Goal: Information Seeking & Learning: Learn about a topic

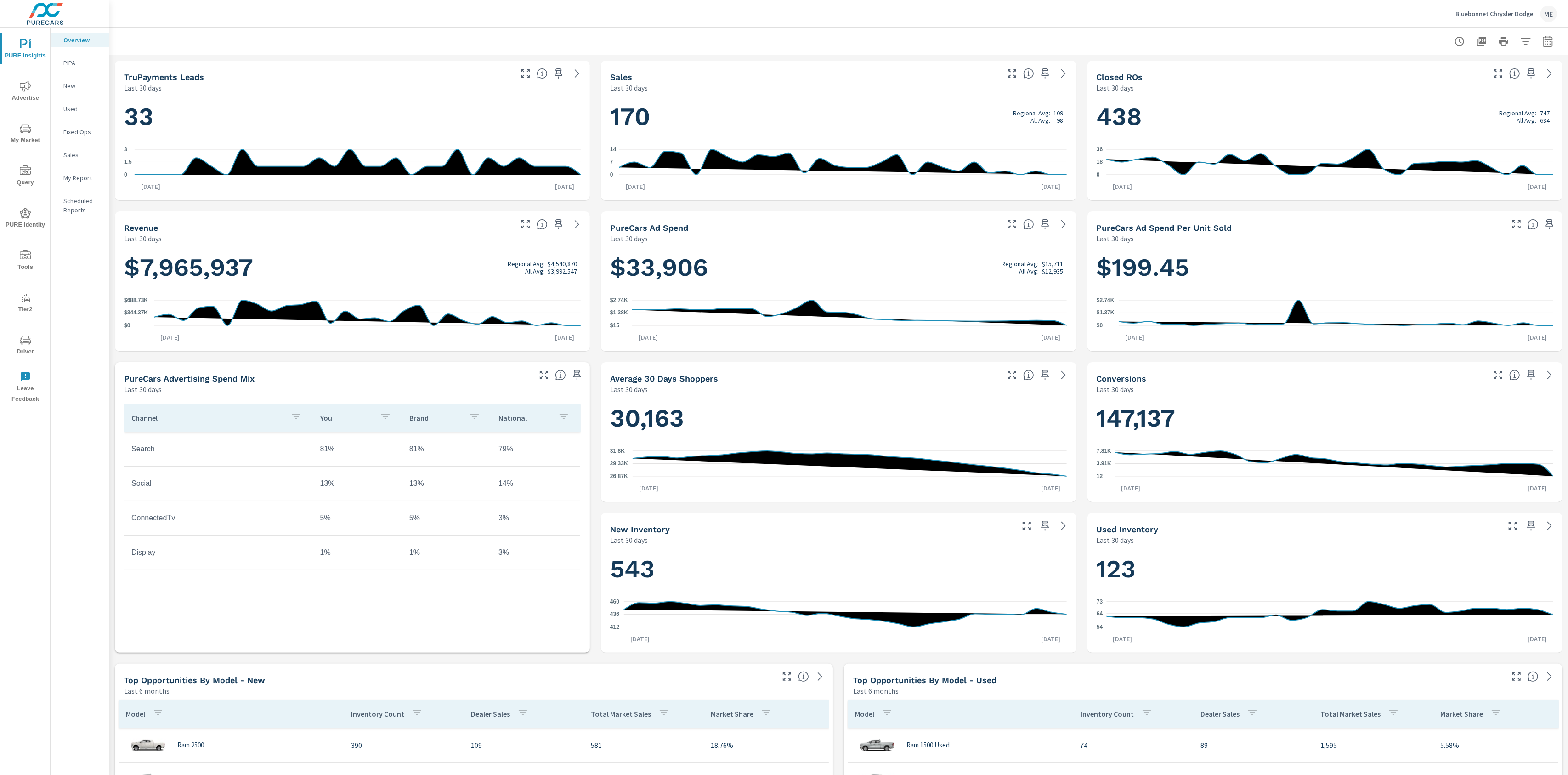
click at [12, 140] on span "My Market" at bounding box center [25, 134] width 44 height 22
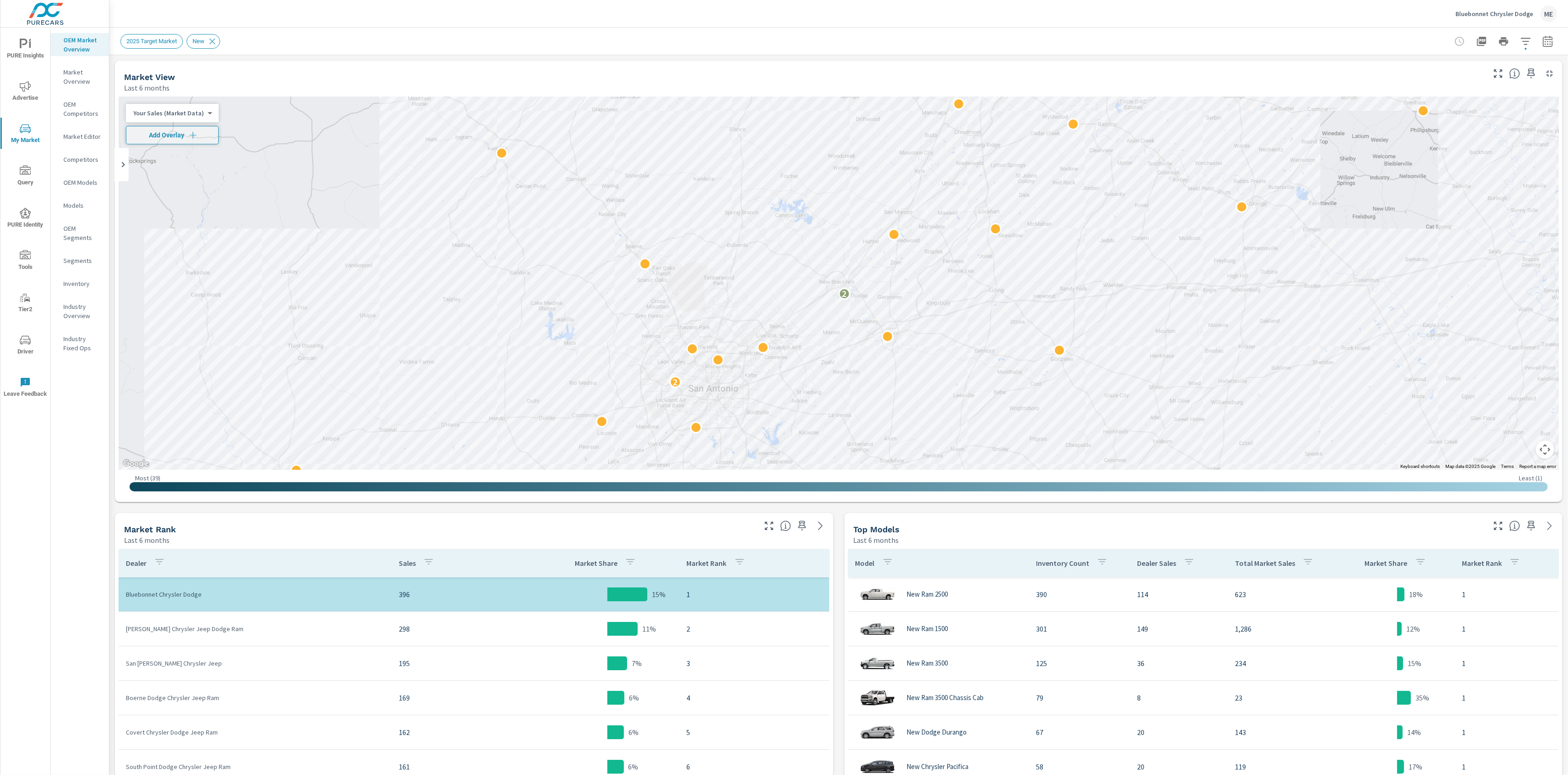
click at [839, 765] on div "Market View Last 6 months ← Move left → Move right ↑ Move up ↓ Move down + Zoom…" at bounding box center [839, 658] width 1459 height 1206
click at [839, 753] on div "Market View Last 6 months ← Move left → Move right ↑ Move up ↓ Move down + Zoom…" at bounding box center [839, 658] width 1459 height 1206
click at [1515, 13] on p "Bluebonnet Chrysler Dodge" at bounding box center [1494, 14] width 78 height 8
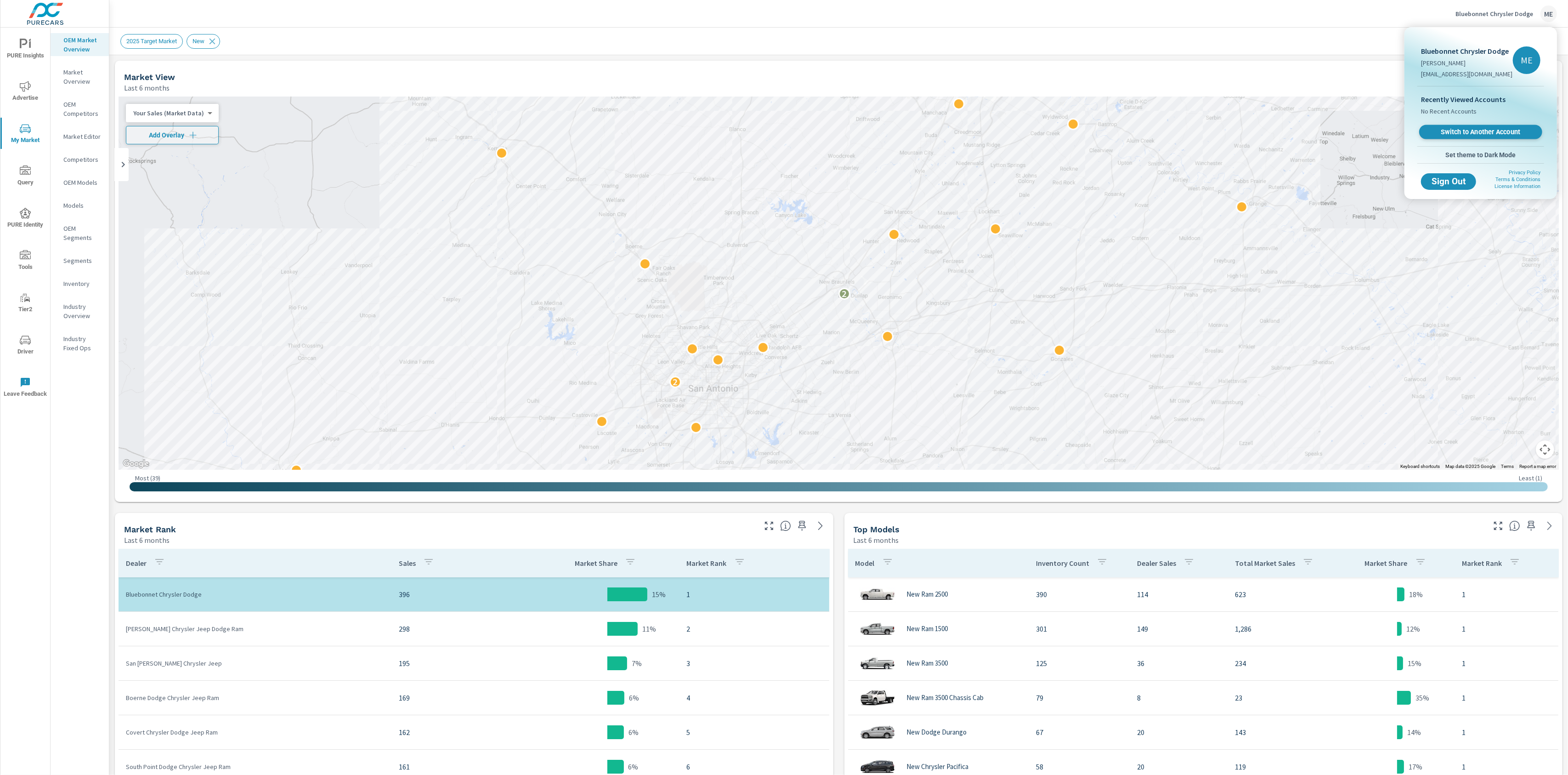
click at [1478, 132] on span "Switch to Another Account" at bounding box center [1480, 132] width 112 height 9
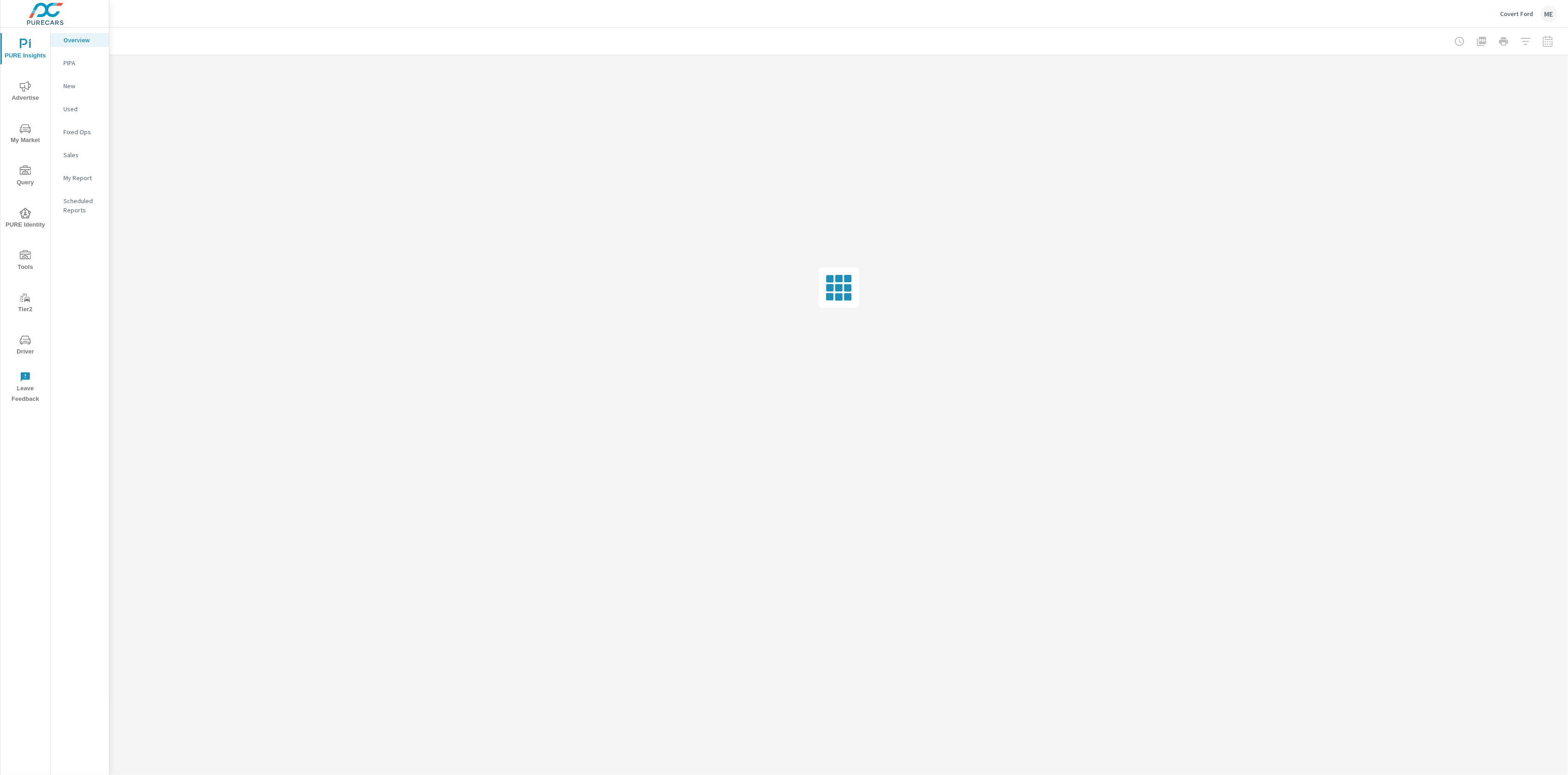
click at [22, 86] on icon "nav menu" at bounding box center [25, 86] width 11 height 11
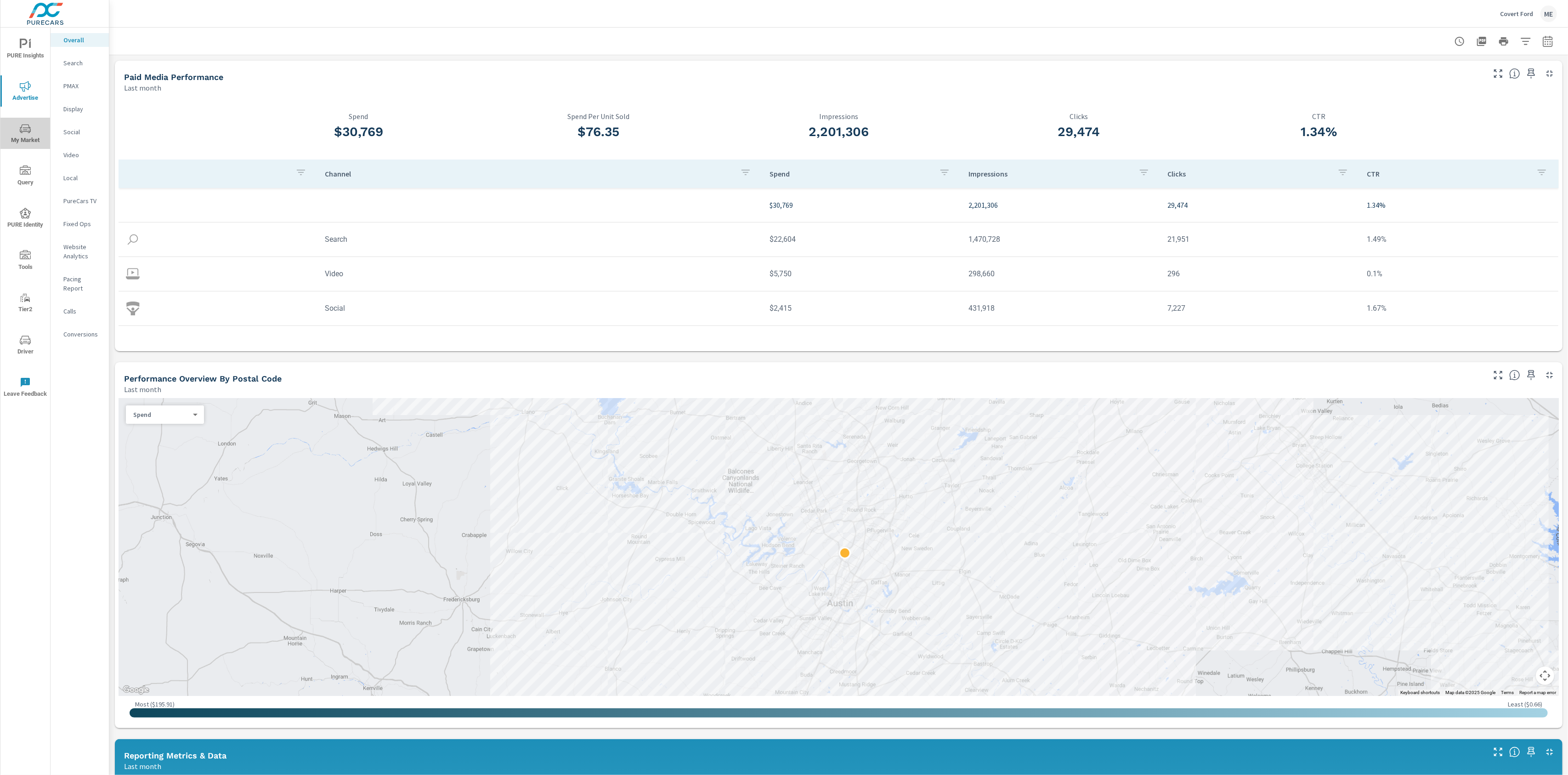
click at [17, 125] on span "My Market" at bounding box center [25, 134] width 44 height 22
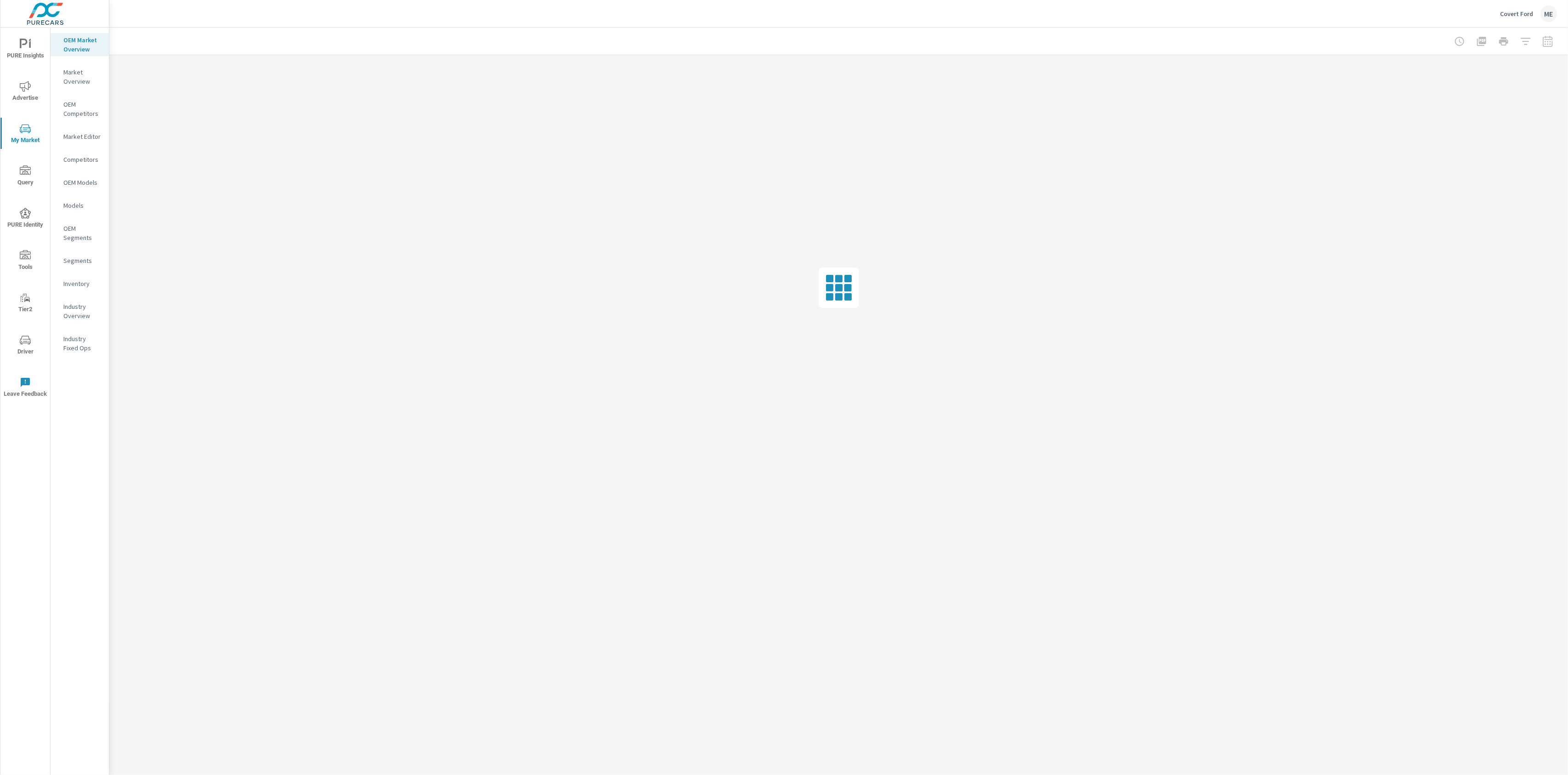
click at [83, 80] on p "Market Overview" at bounding box center [82, 77] width 38 height 19
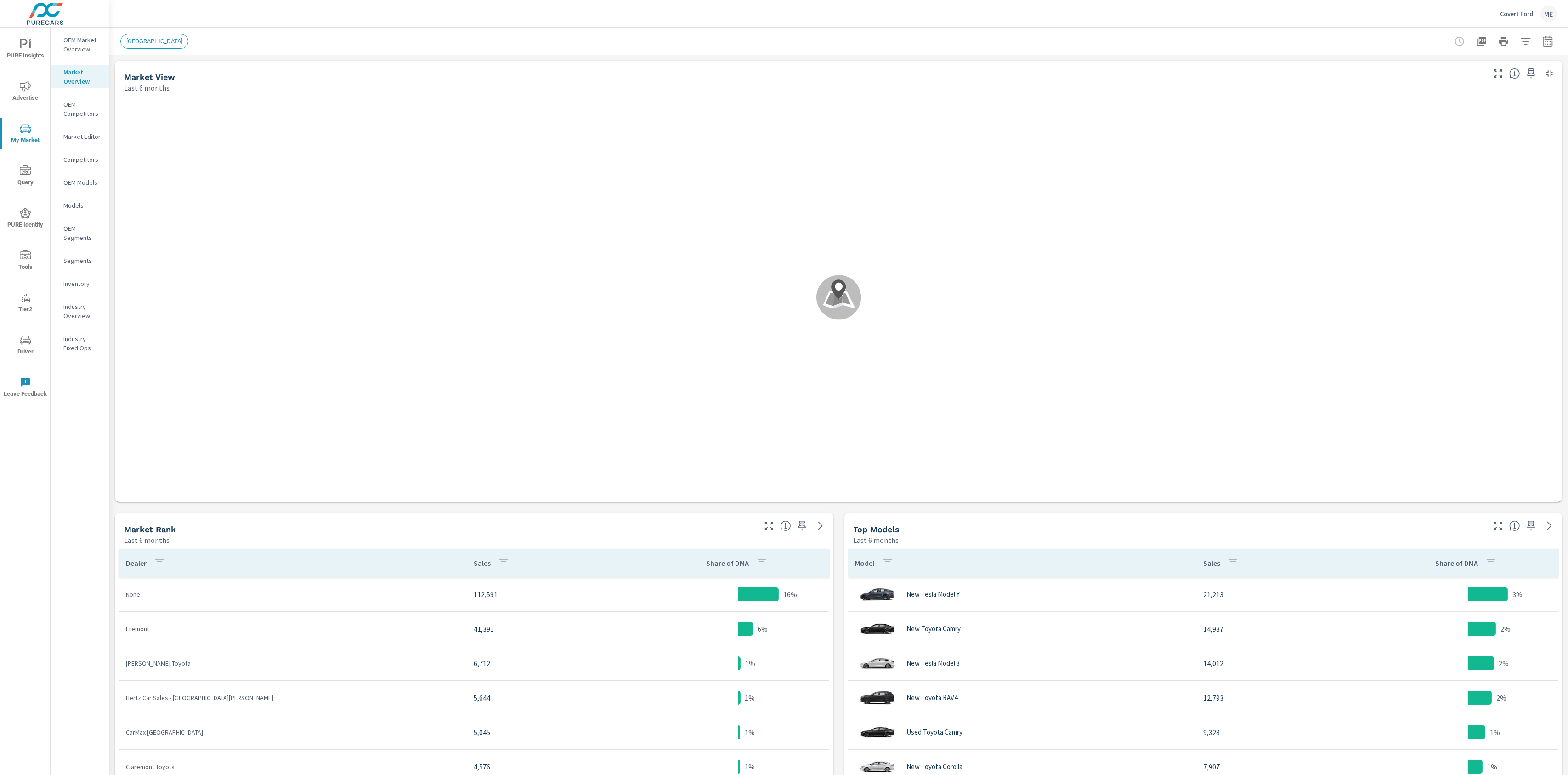
click at [89, 46] on p "OEM Market Overview" at bounding box center [82, 45] width 38 height 19
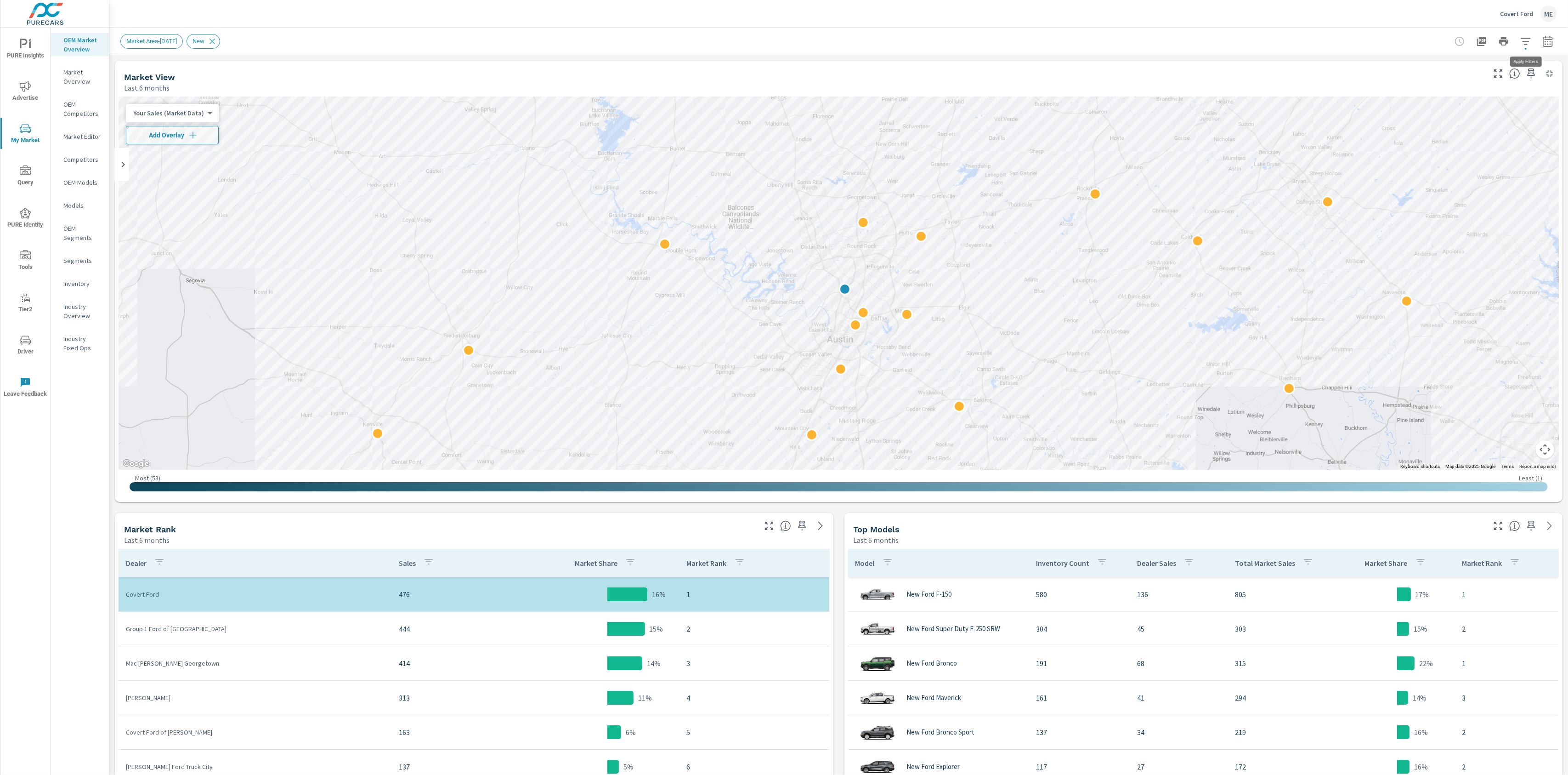
click at [1530, 41] on icon "button" at bounding box center [1526, 42] width 11 height 11
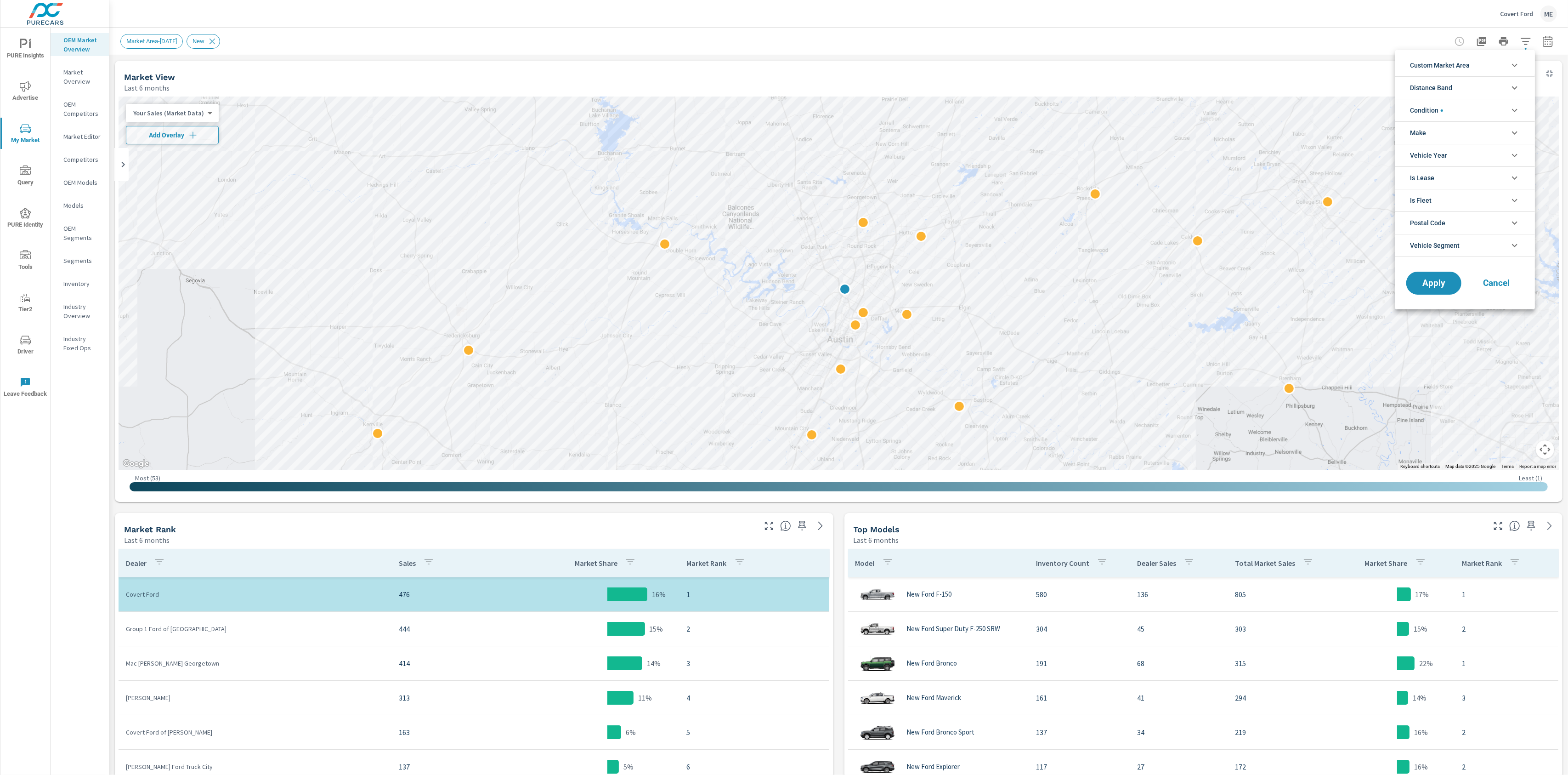
click at [1461, 66] on span "Custom Market Area" at bounding box center [1440, 65] width 60 height 22
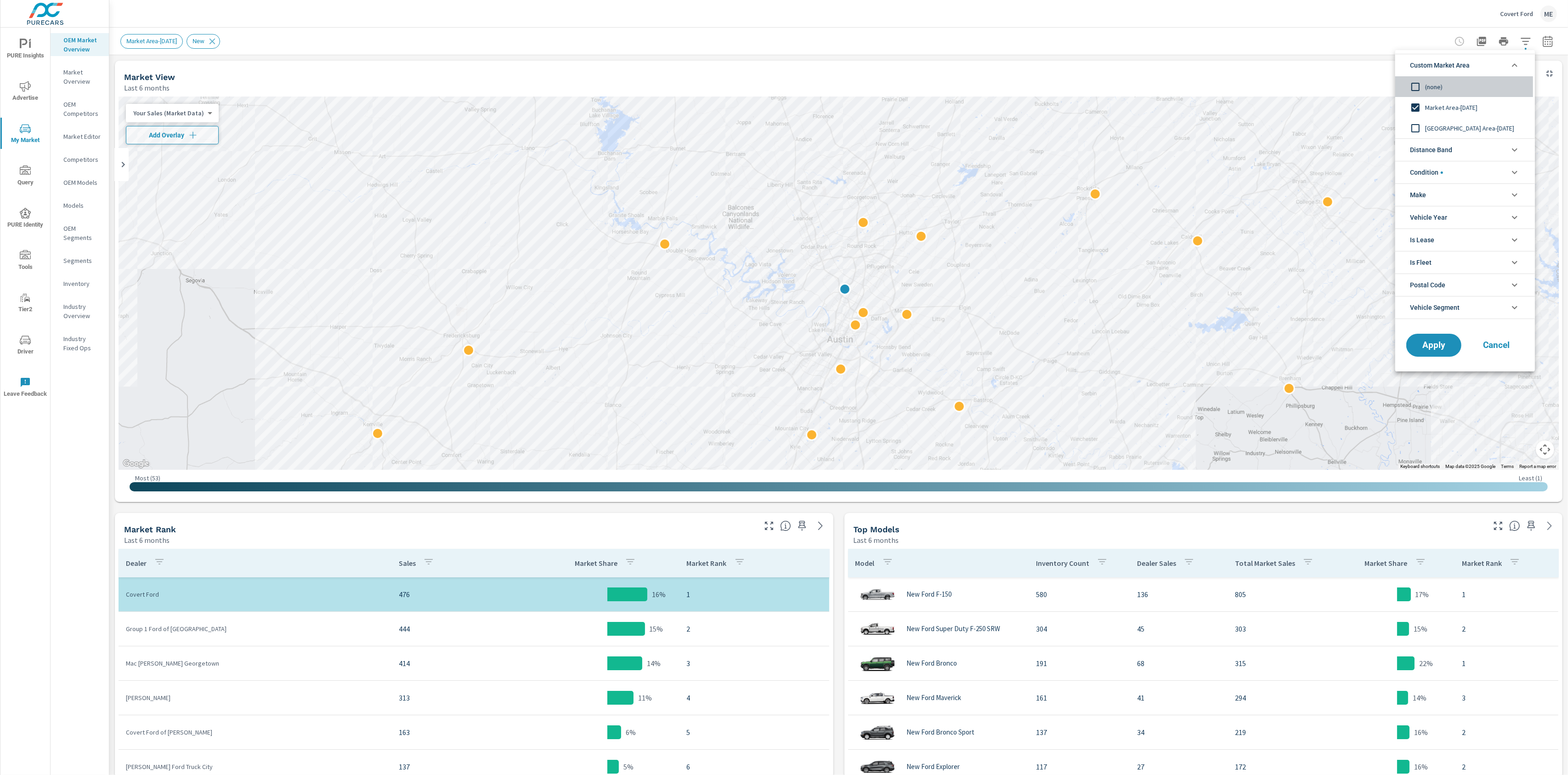
click at [1435, 84] on span "(none)" at bounding box center [1476, 87] width 101 height 11
click at [1436, 148] on span "Distance Band" at bounding box center [1431, 150] width 42 height 22
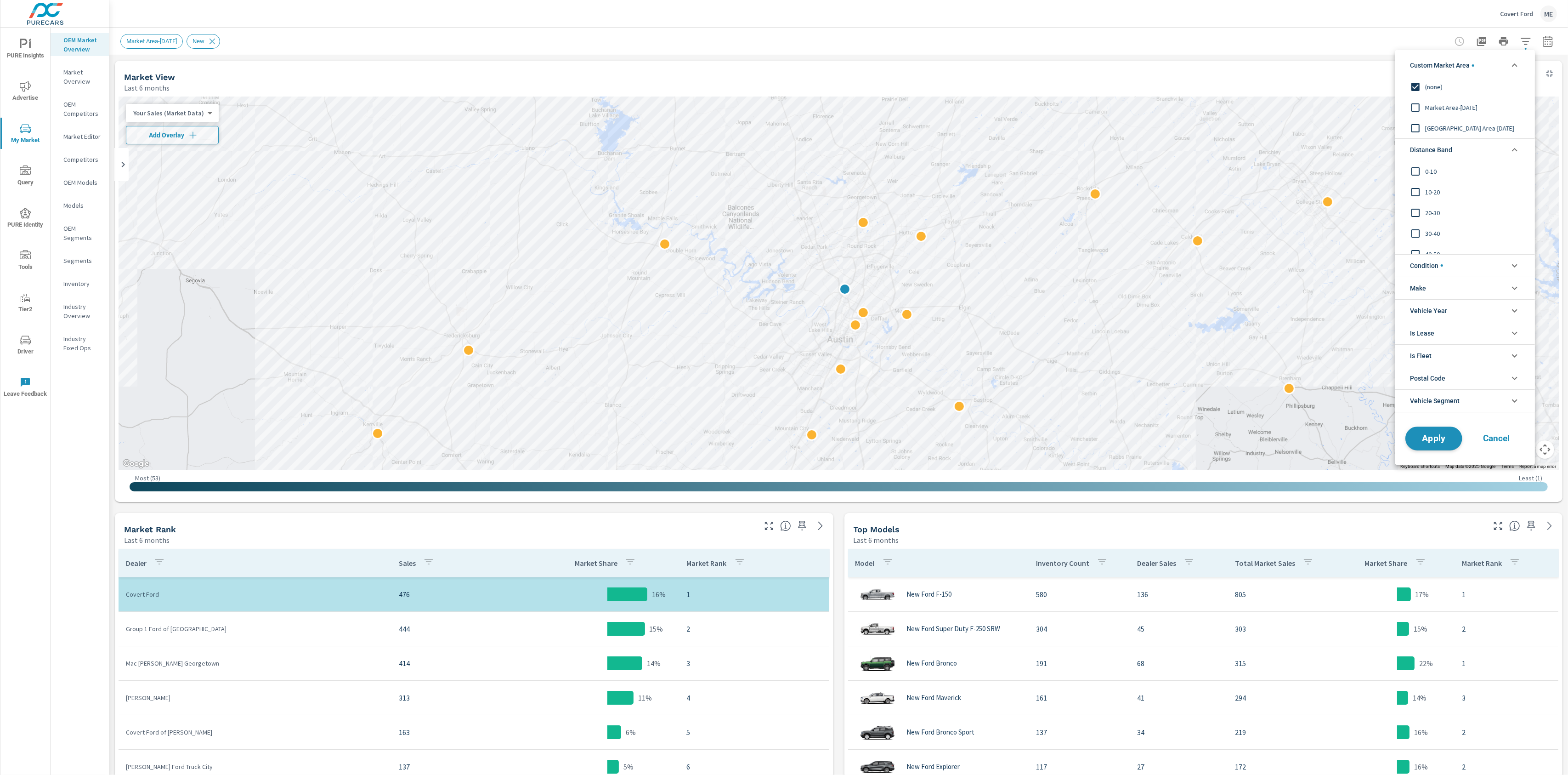
click at [1437, 438] on span "Apply" at bounding box center [1434, 438] width 38 height 9
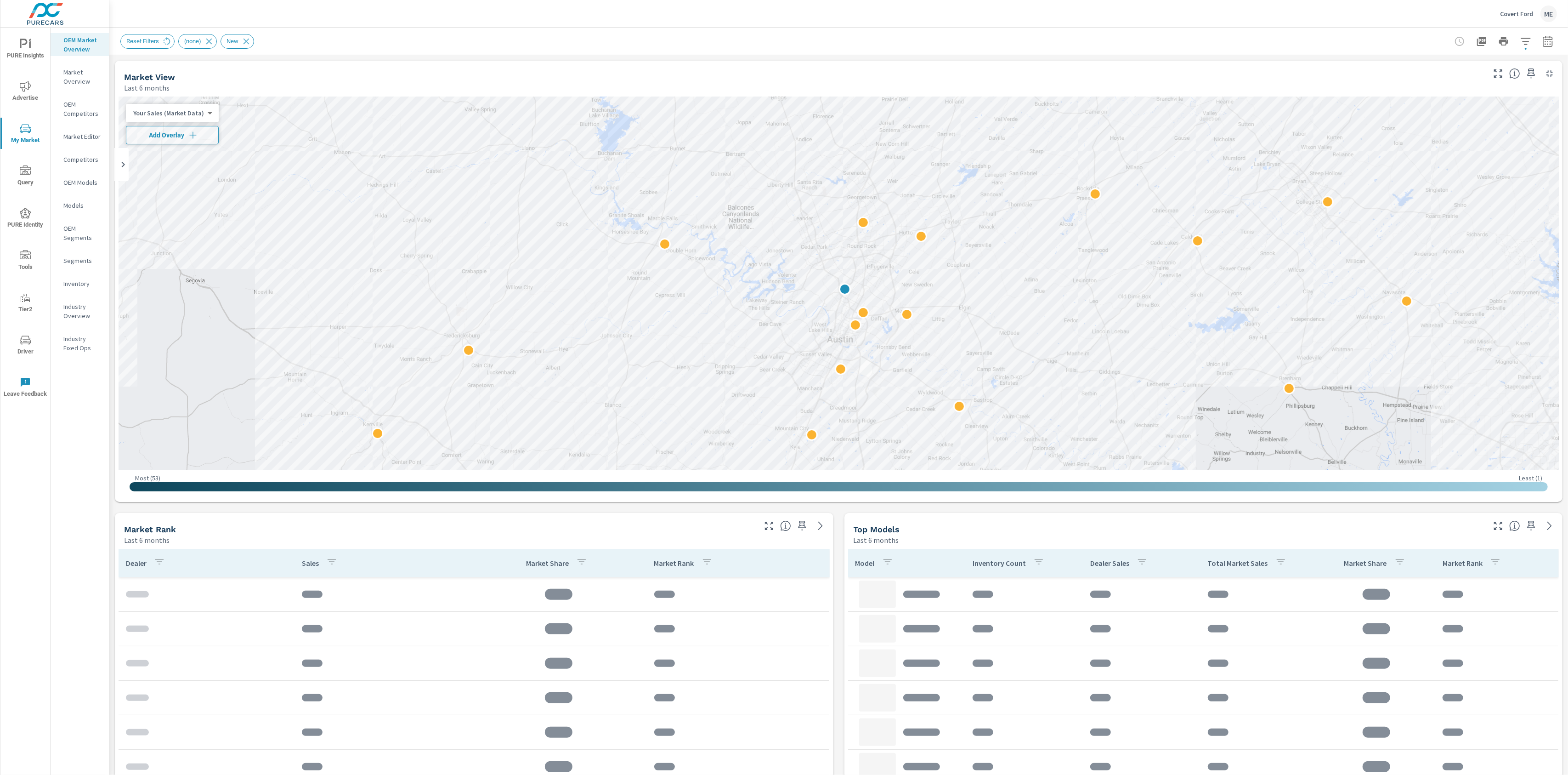
click at [772, 56] on div "Market View Last 6 months 2 Most ( 53 ) Least ( 1 ) Your Sales (Market Data) 0 …" at bounding box center [839, 658] width 1459 height 1206
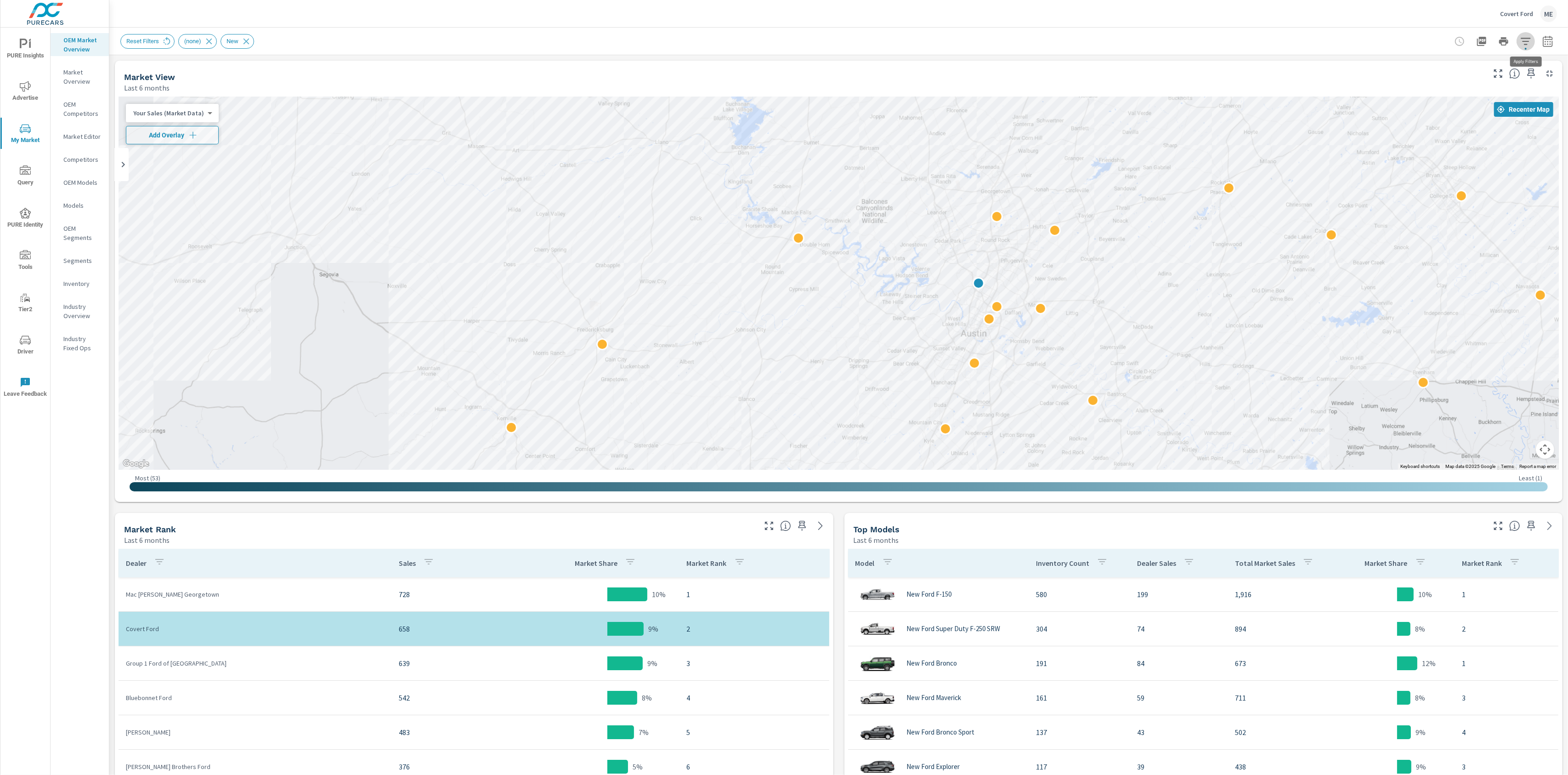
click at [1526, 39] on icon "button" at bounding box center [1526, 42] width 11 height 11
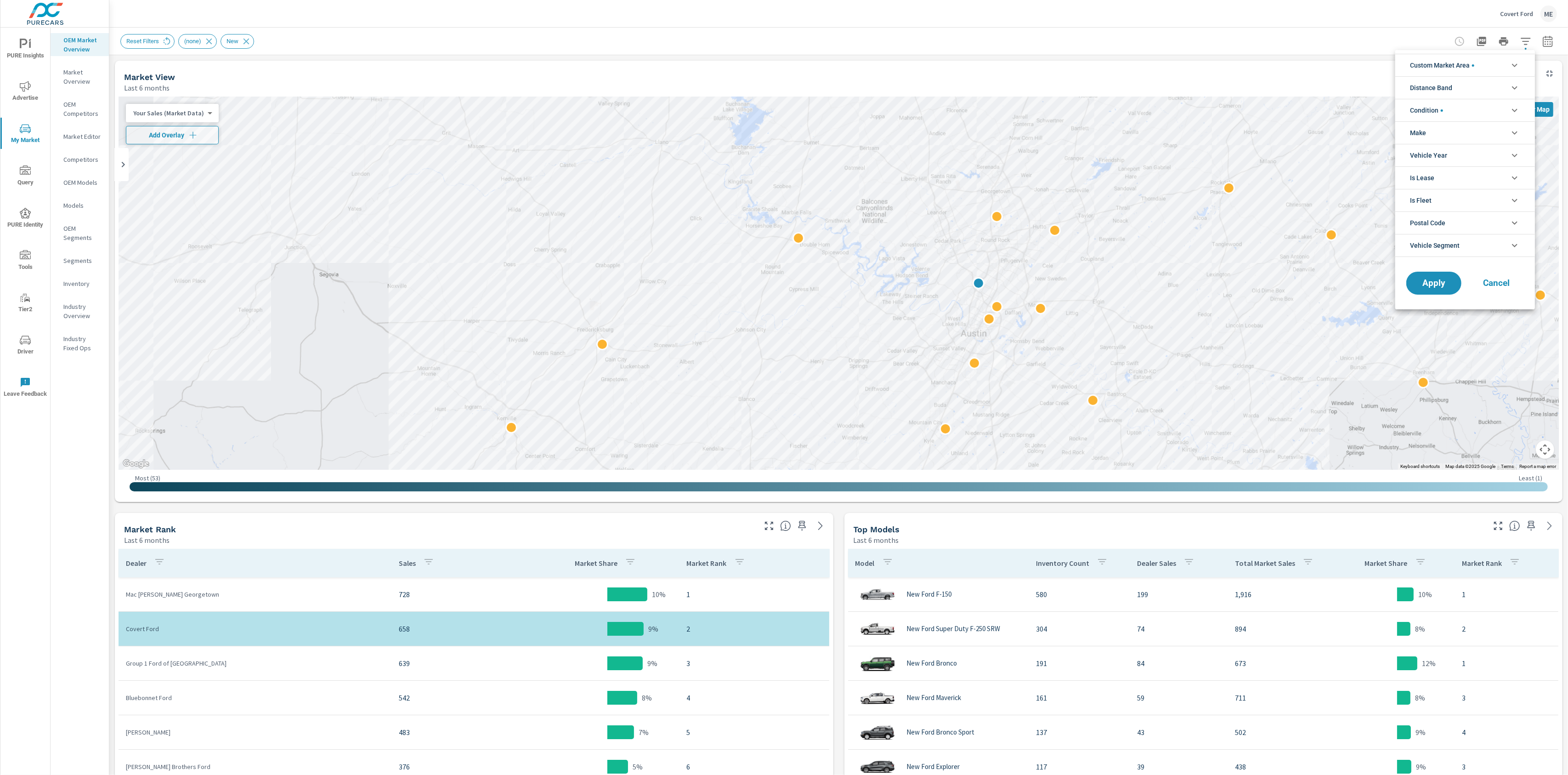
click at [1443, 65] on span "Custom Market Area" at bounding box center [1442, 65] width 65 height 22
click at [1431, 133] on span "New Market Area-June 2024" at bounding box center [1476, 129] width 101 height 11
click at [1431, 133] on span "New Market Area-June 2024" at bounding box center [1476, 129] width 101 height 11
click at [1434, 90] on span "(none)" at bounding box center [1476, 87] width 101 height 11
click at [1444, 150] on span "Distance Band" at bounding box center [1431, 150] width 42 height 22
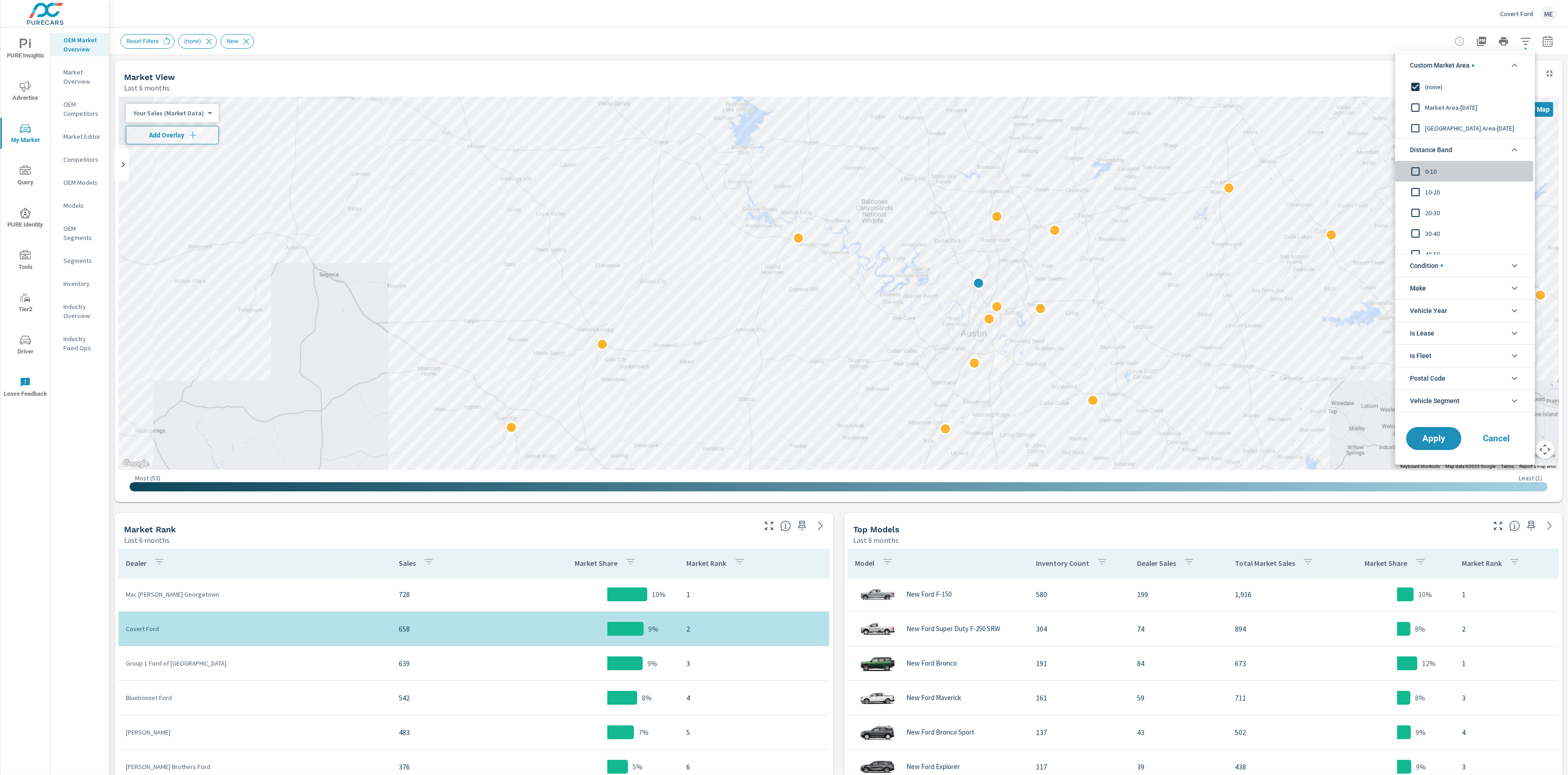
click at [1428, 174] on span "0-10" at bounding box center [1476, 171] width 101 height 11
click at [1431, 194] on span "10-20" at bounding box center [1476, 192] width 101 height 11
click at [1429, 213] on span "20-30" at bounding box center [1476, 213] width 101 height 11
click at [1452, 436] on span "Apply" at bounding box center [1434, 438] width 38 height 9
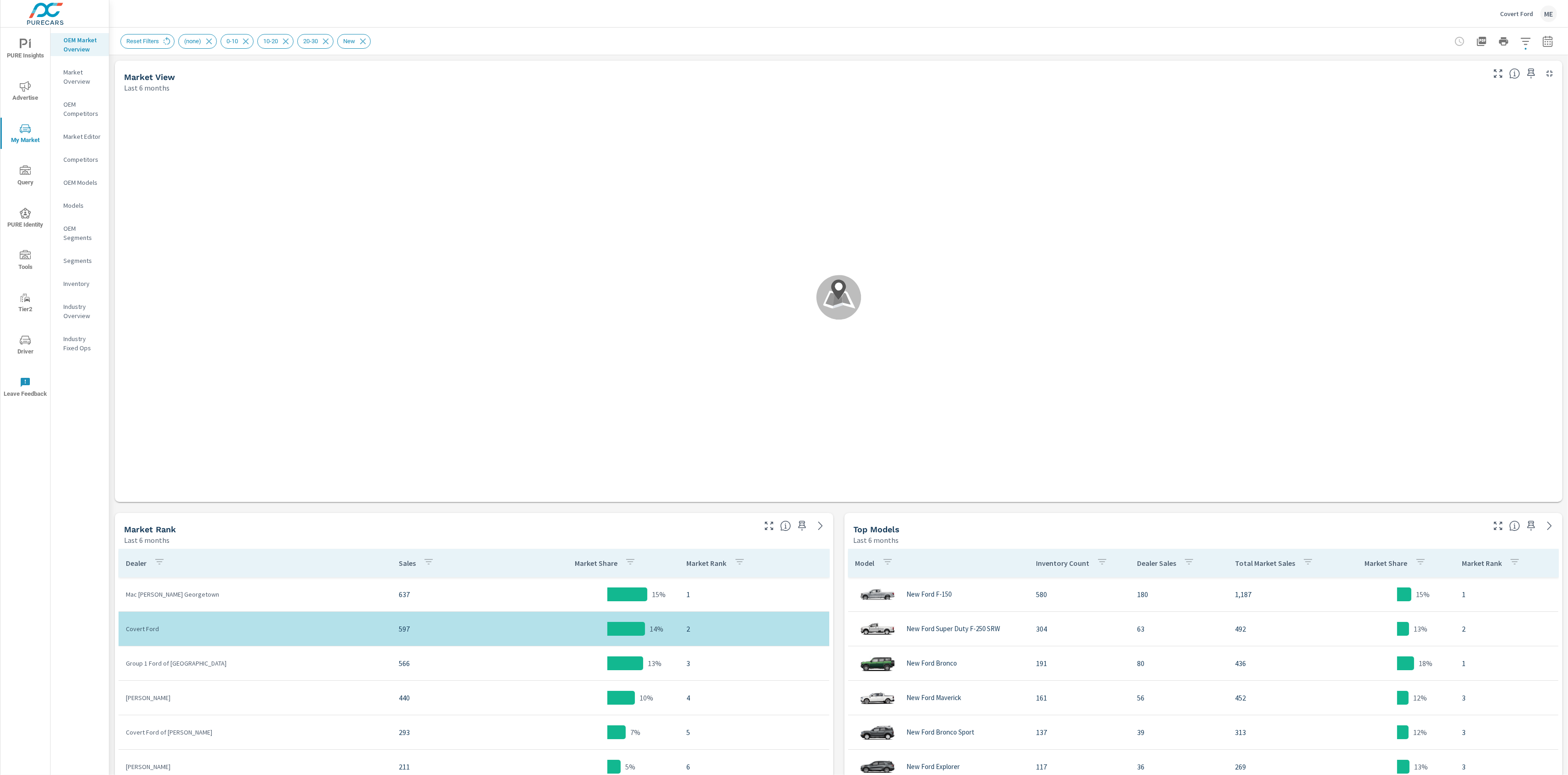
click at [1177, 31] on div "Reset Filters (none) 0-10 10-20 20-30 New" at bounding box center [839, 41] width 1436 height 27
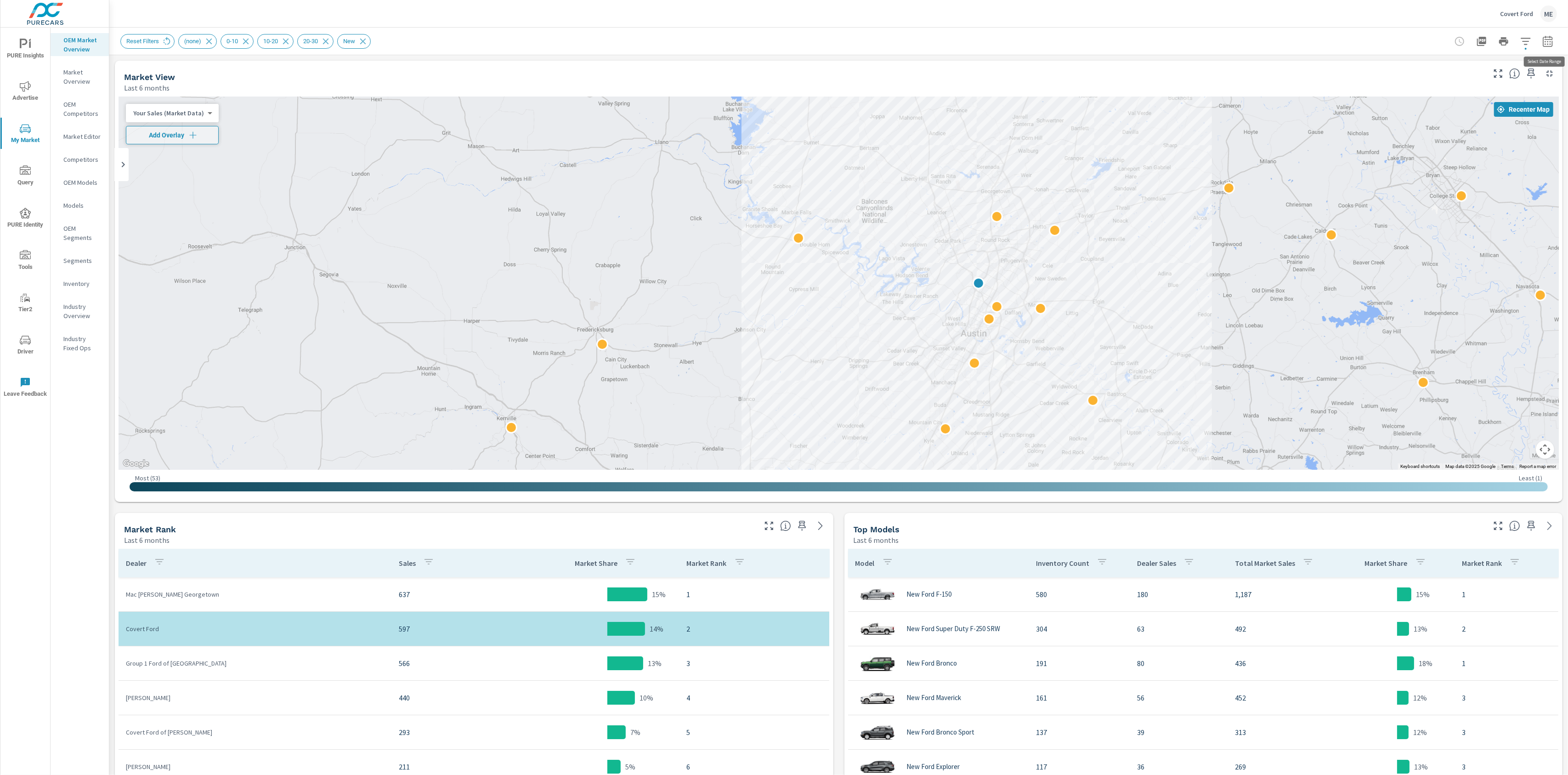
click at [1545, 38] on icon "button" at bounding box center [1548, 42] width 11 height 11
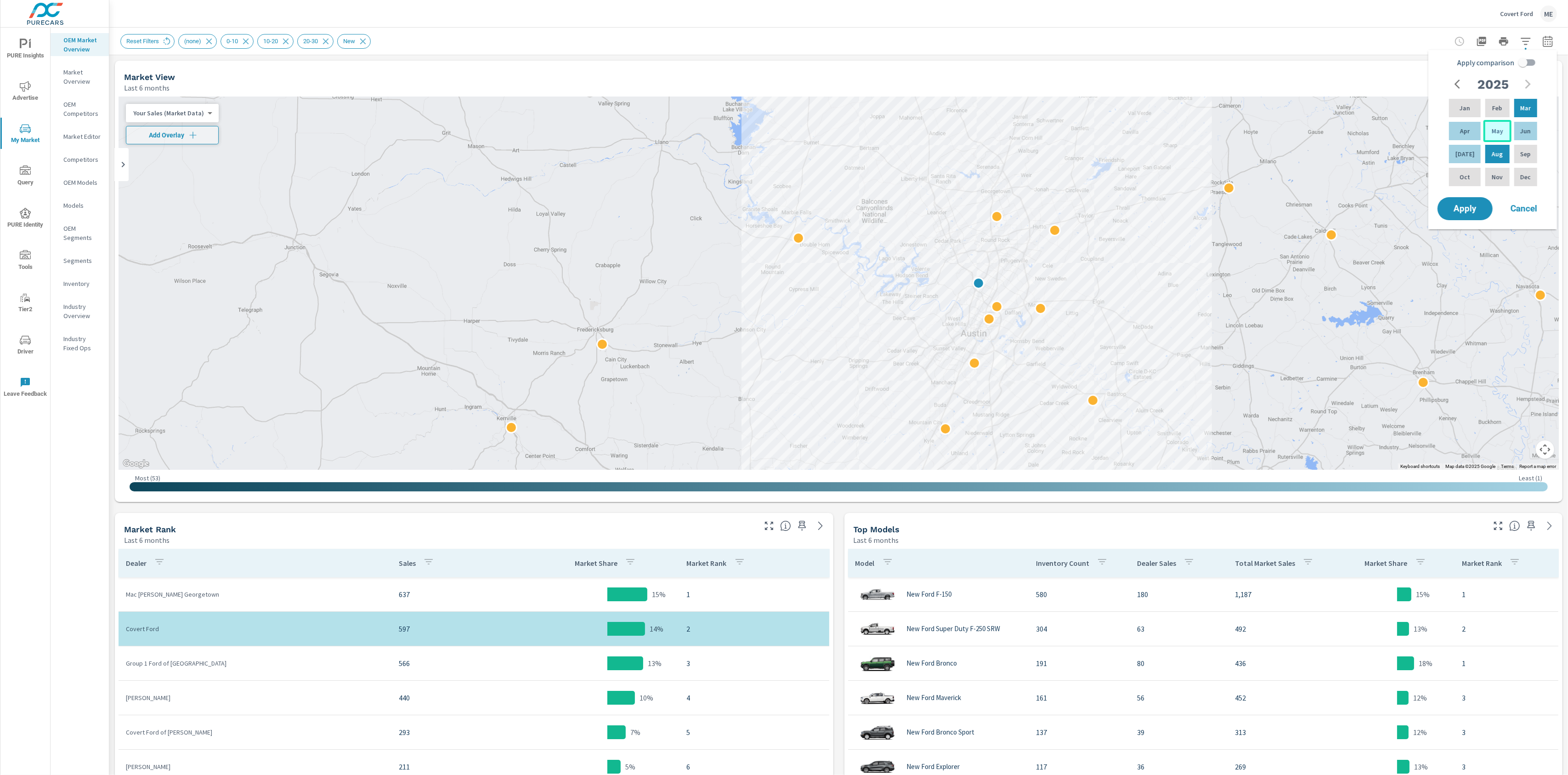
click at [1494, 133] on p "May" at bounding box center [1497, 131] width 12 height 9
click at [1459, 153] on p "Jul" at bounding box center [1465, 154] width 19 height 9
click at [1523, 64] on input "Apply comparison" at bounding box center [1523, 63] width 52 height 17
checkbox input "true"
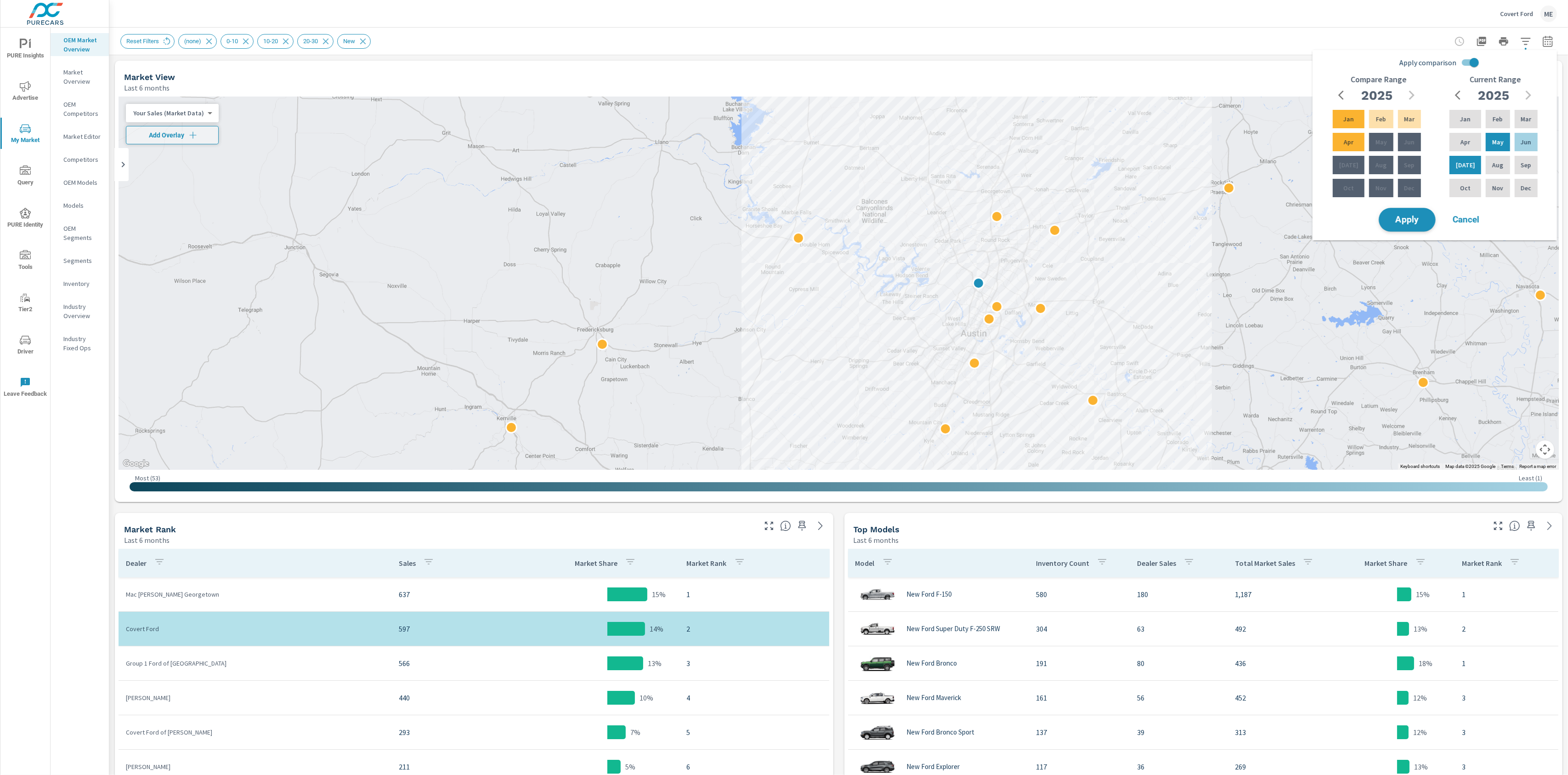
click at [1405, 224] on span "Apply" at bounding box center [1407, 220] width 38 height 9
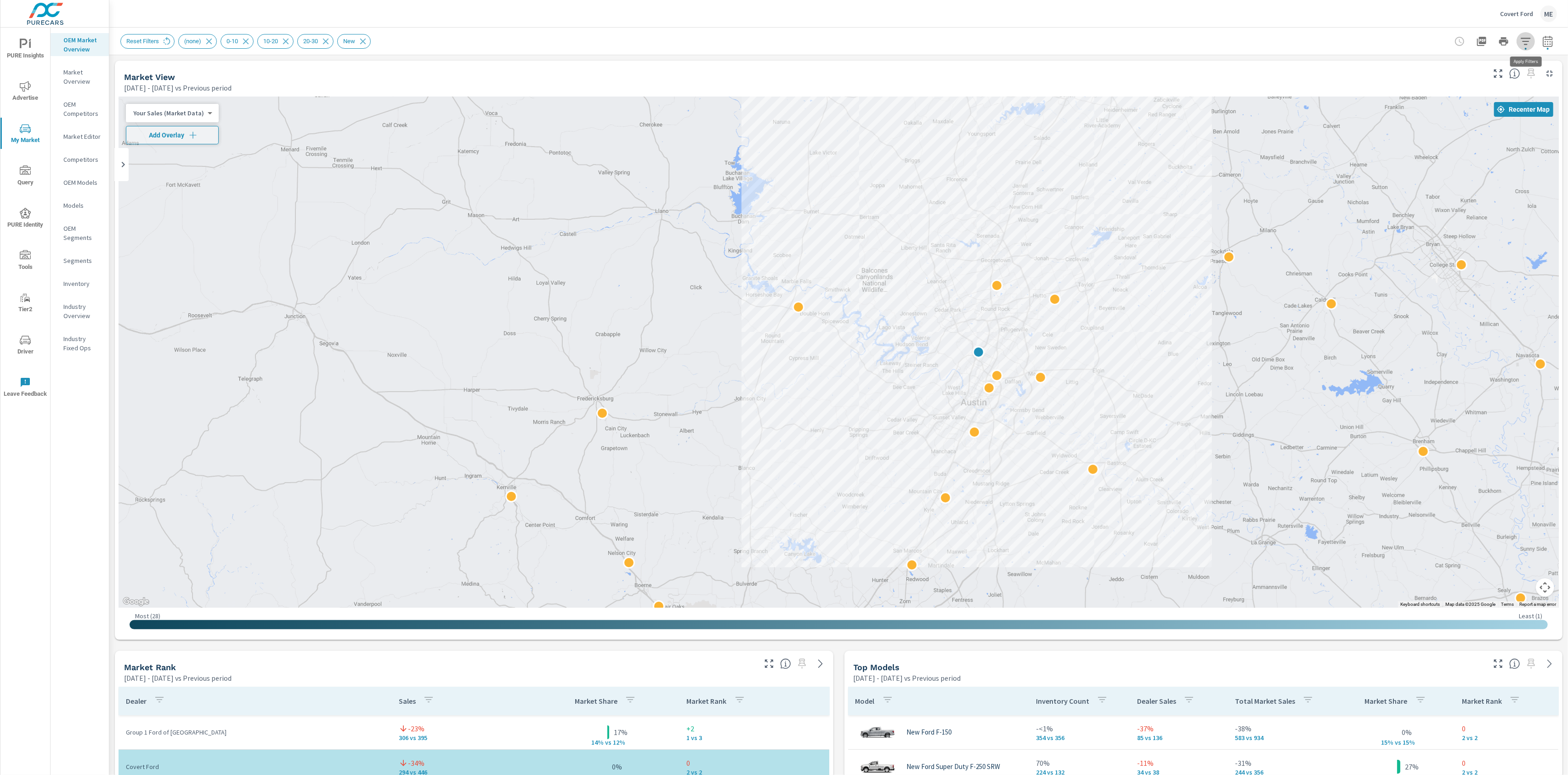
click at [1528, 40] on icon "button" at bounding box center [1526, 41] width 10 height 7
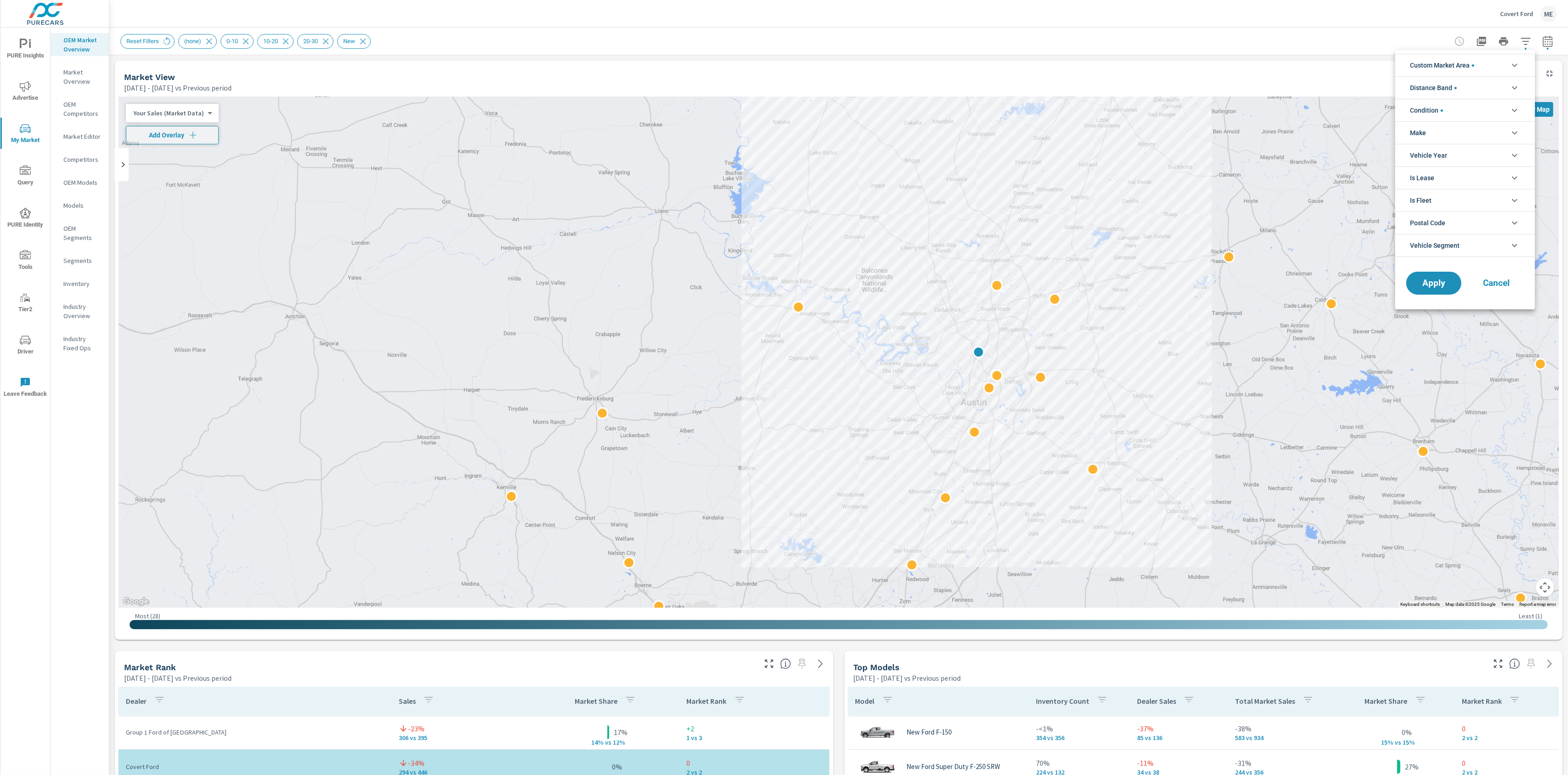
drag, startPoint x: 1447, startPoint y: 81, endPoint x: 1453, endPoint y: 87, distance: 8.5
click at [1448, 81] on span "Distance Band" at bounding box center [1433, 88] width 47 height 22
click at [1436, 149] on span "20-30" at bounding box center [1476, 151] width 101 height 11
click at [1449, 385] on button "Apply" at bounding box center [1434, 376] width 57 height 24
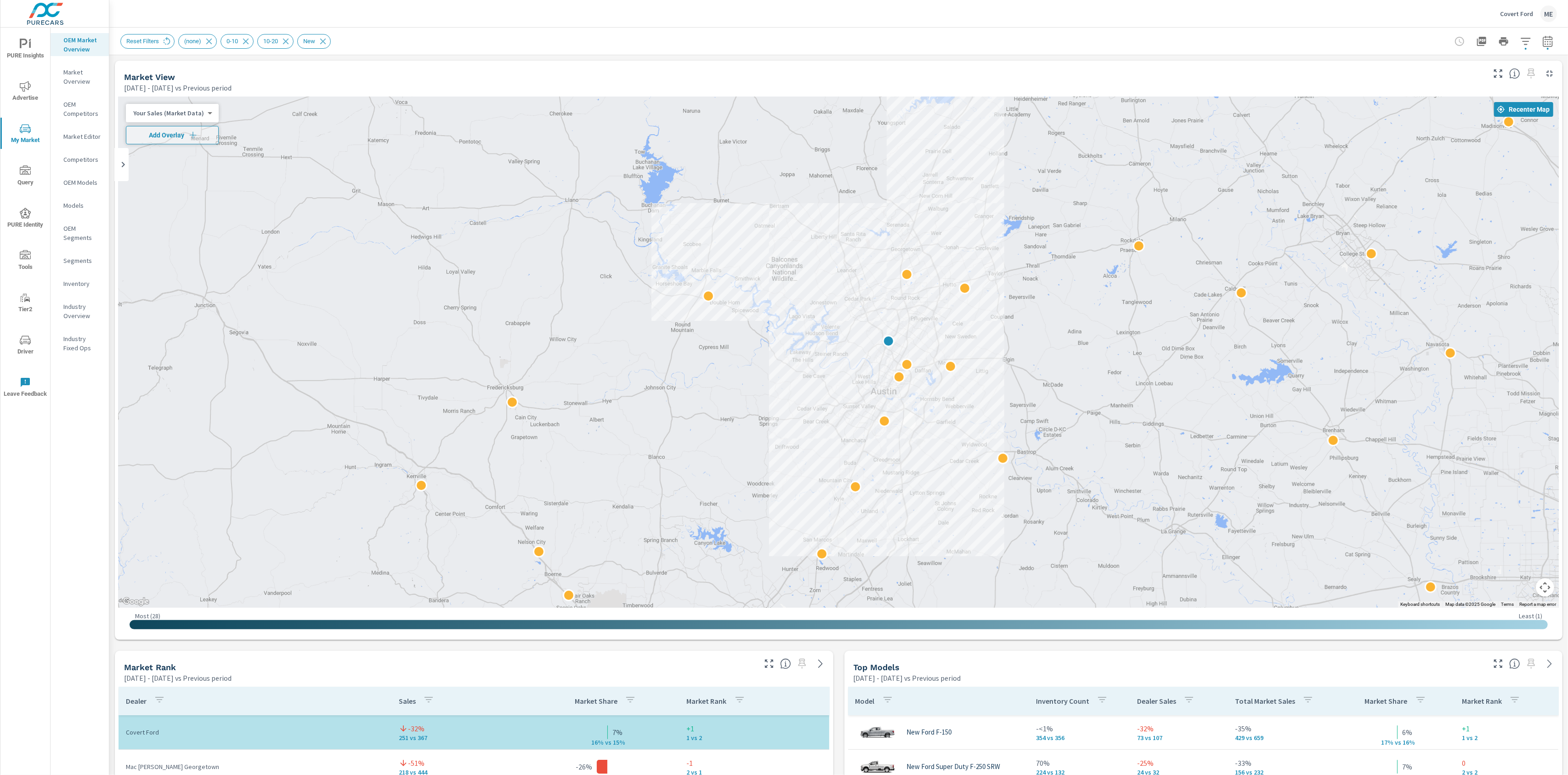
drag, startPoint x: 1256, startPoint y: 377, endPoint x: 1165, endPoint y: 366, distance: 91.7
click at [1165, 366] on div at bounding box center [1336, 672] width 1176 height 662
click at [1528, 42] on icon "button" at bounding box center [1526, 42] width 11 height 11
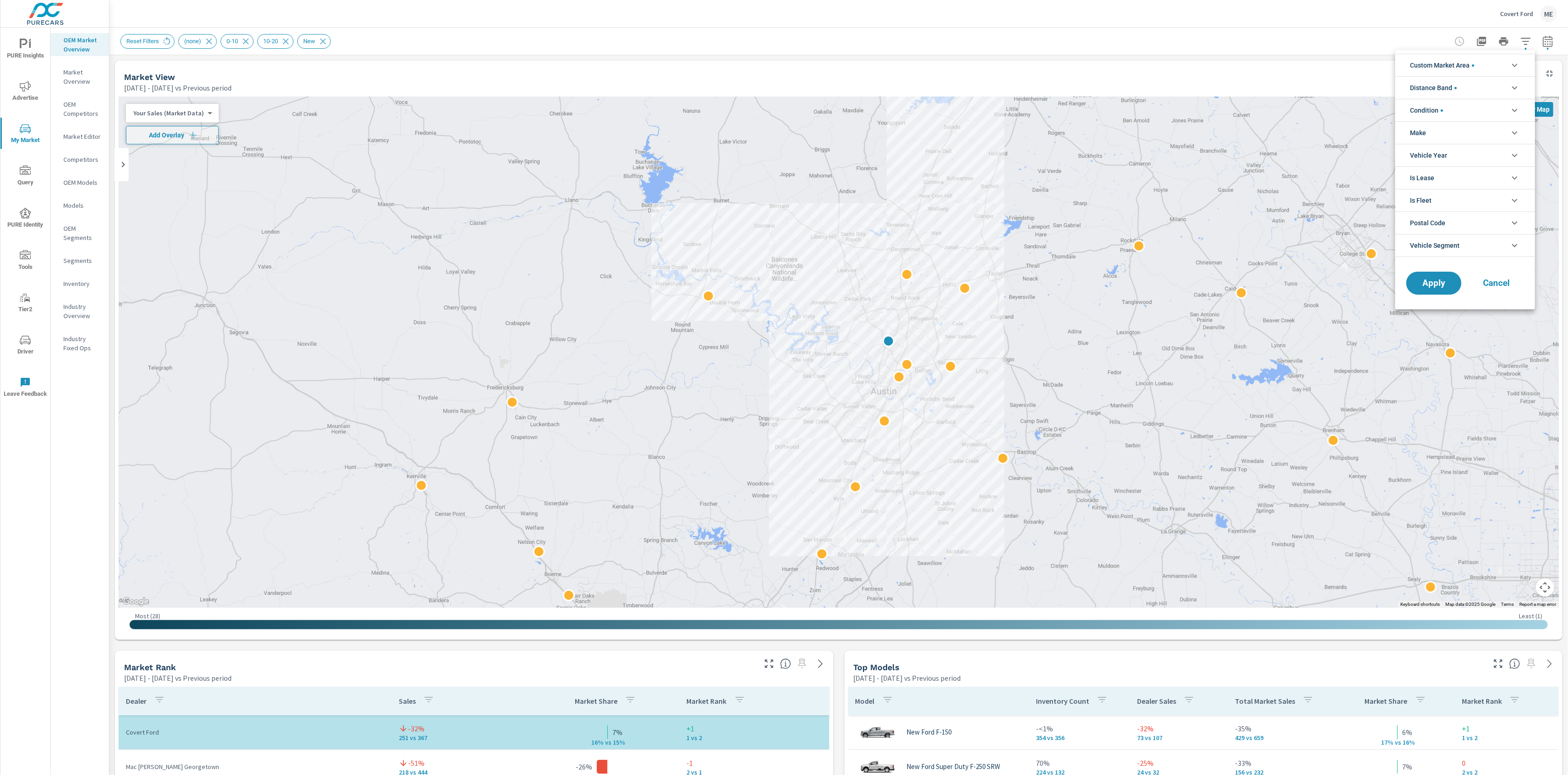
click at [1472, 70] on span "Custom Market Area" at bounding box center [1442, 65] width 65 height 22
click at [1039, 58] on div at bounding box center [784, 388] width 1568 height 775
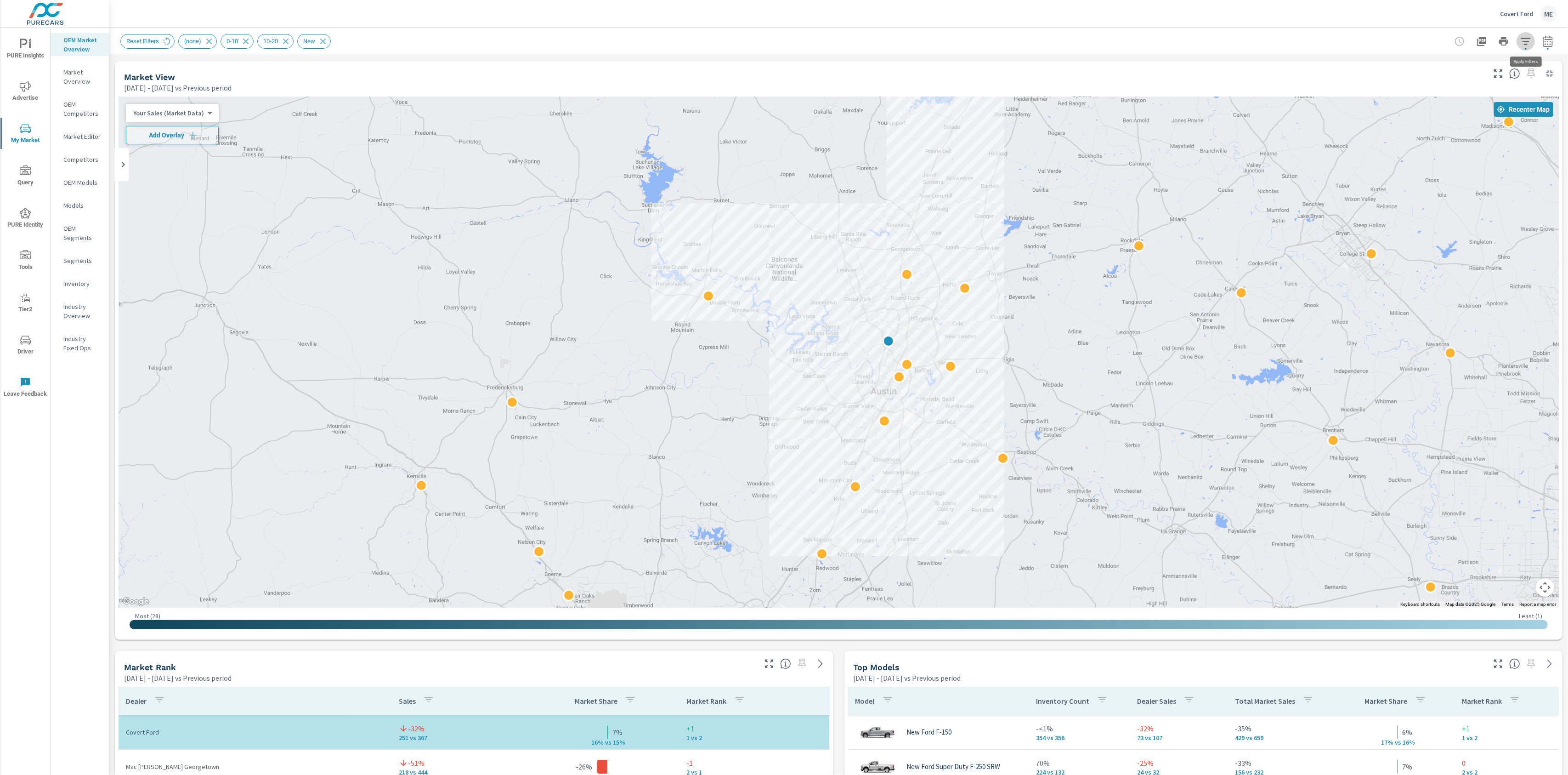
click at [1528, 40] on icon "button" at bounding box center [1526, 42] width 11 height 11
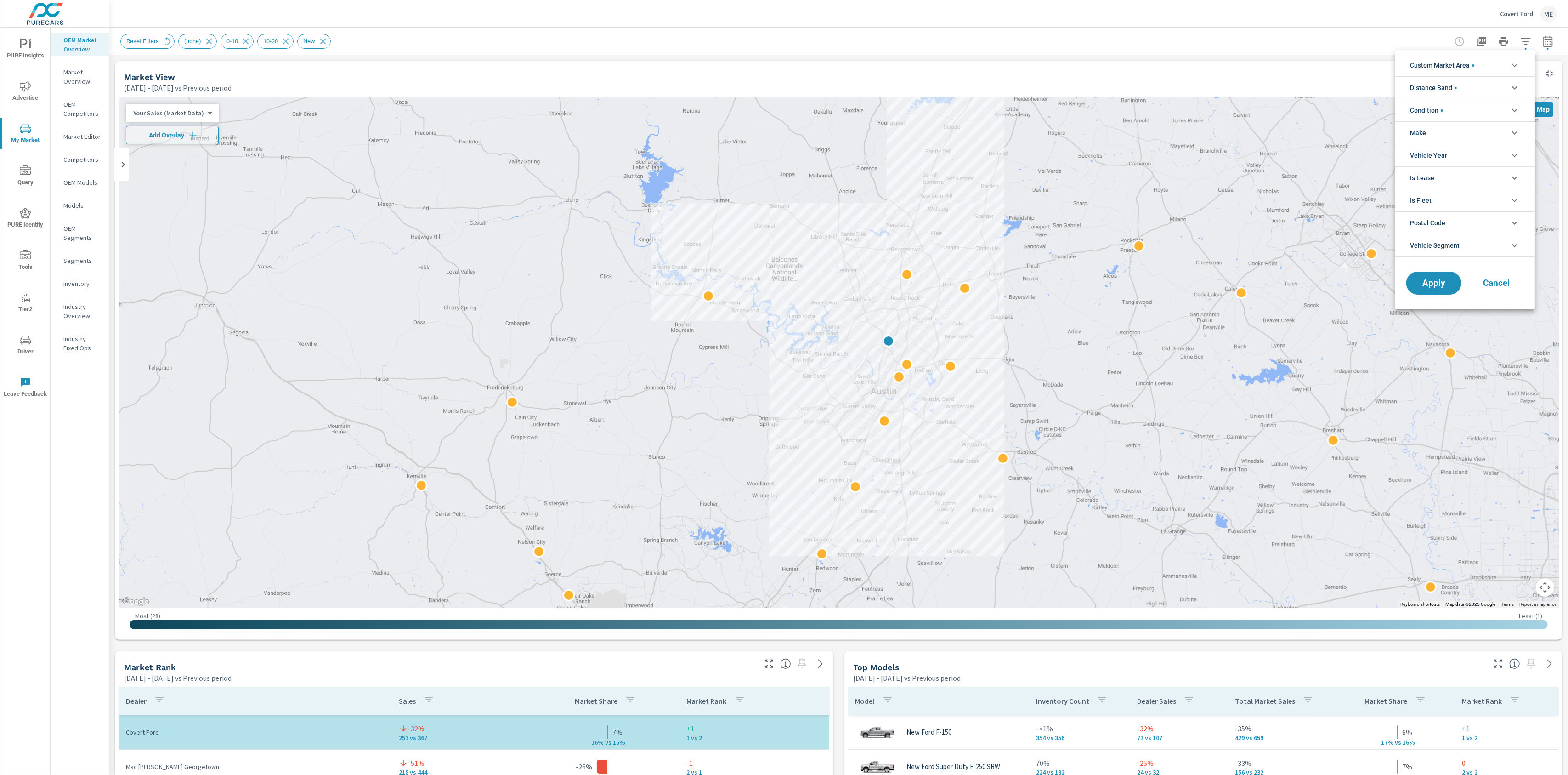
click at [71, 80] on div at bounding box center [784, 388] width 1568 height 775
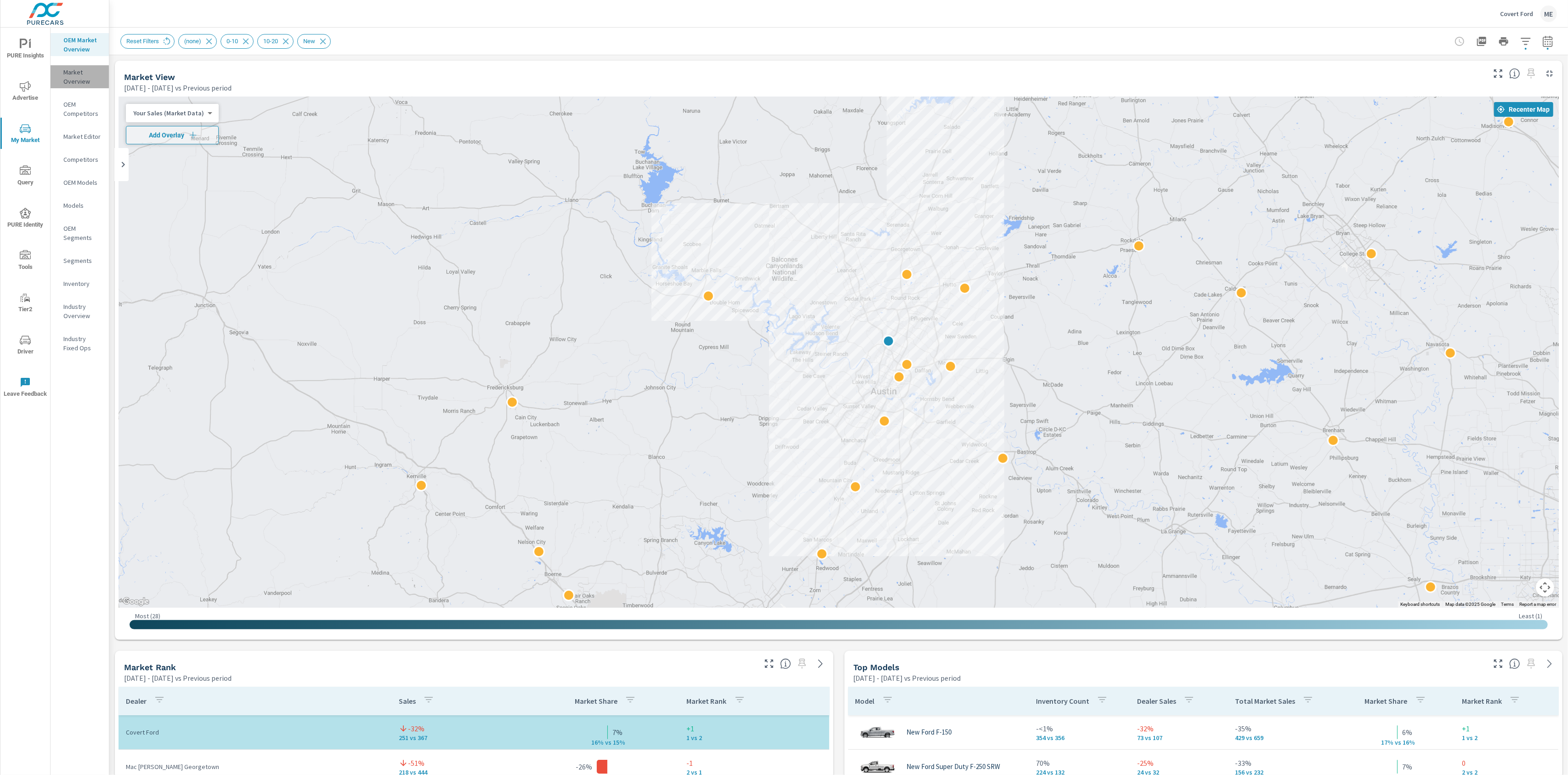
click at [75, 78] on p "Market Overview" at bounding box center [82, 77] width 38 height 19
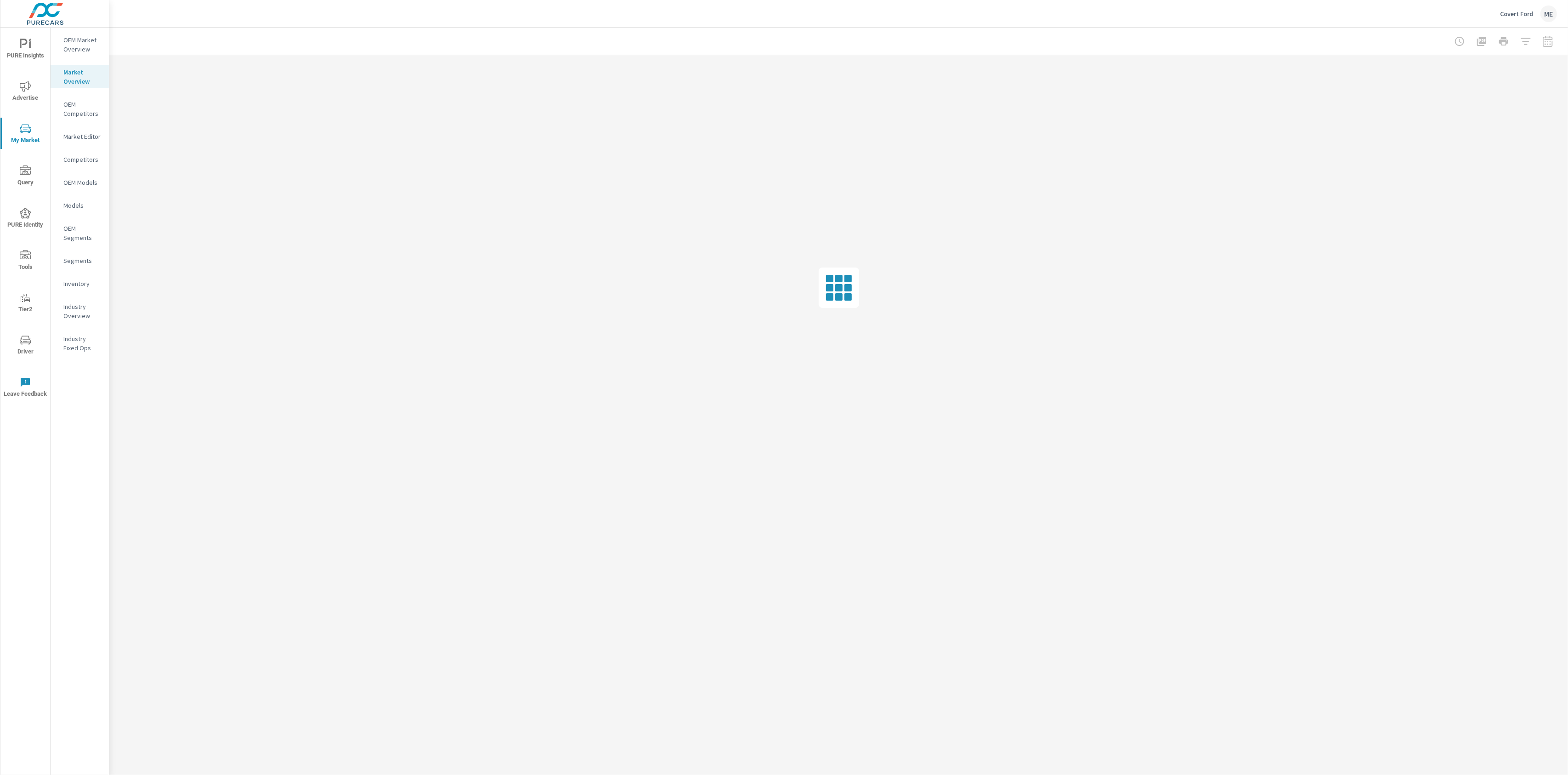
click at [473, 19] on div "Covert Ford ME" at bounding box center [839, 14] width 1436 height 27
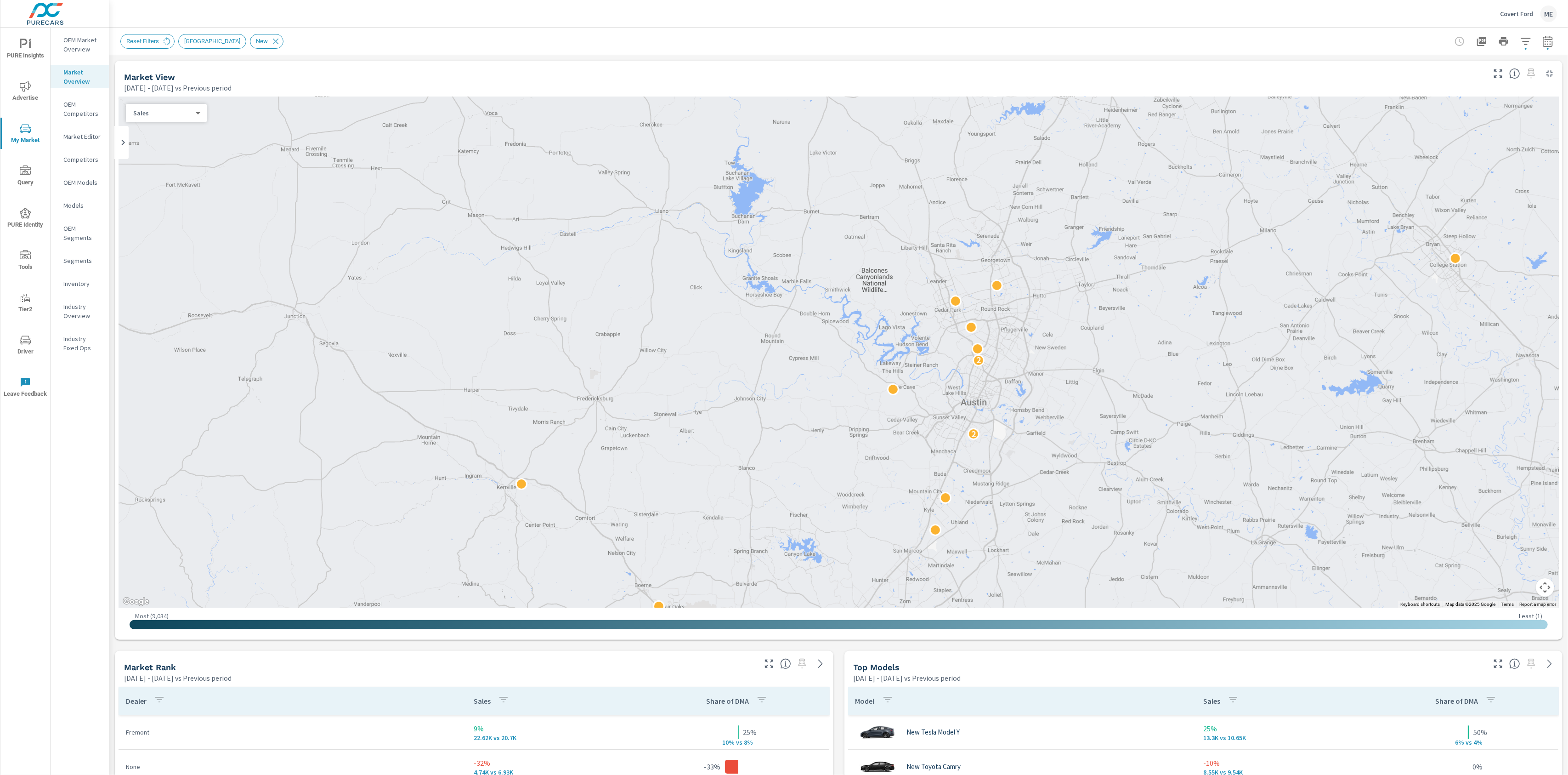
click at [72, 48] on p "OEM Market Overview" at bounding box center [82, 45] width 38 height 19
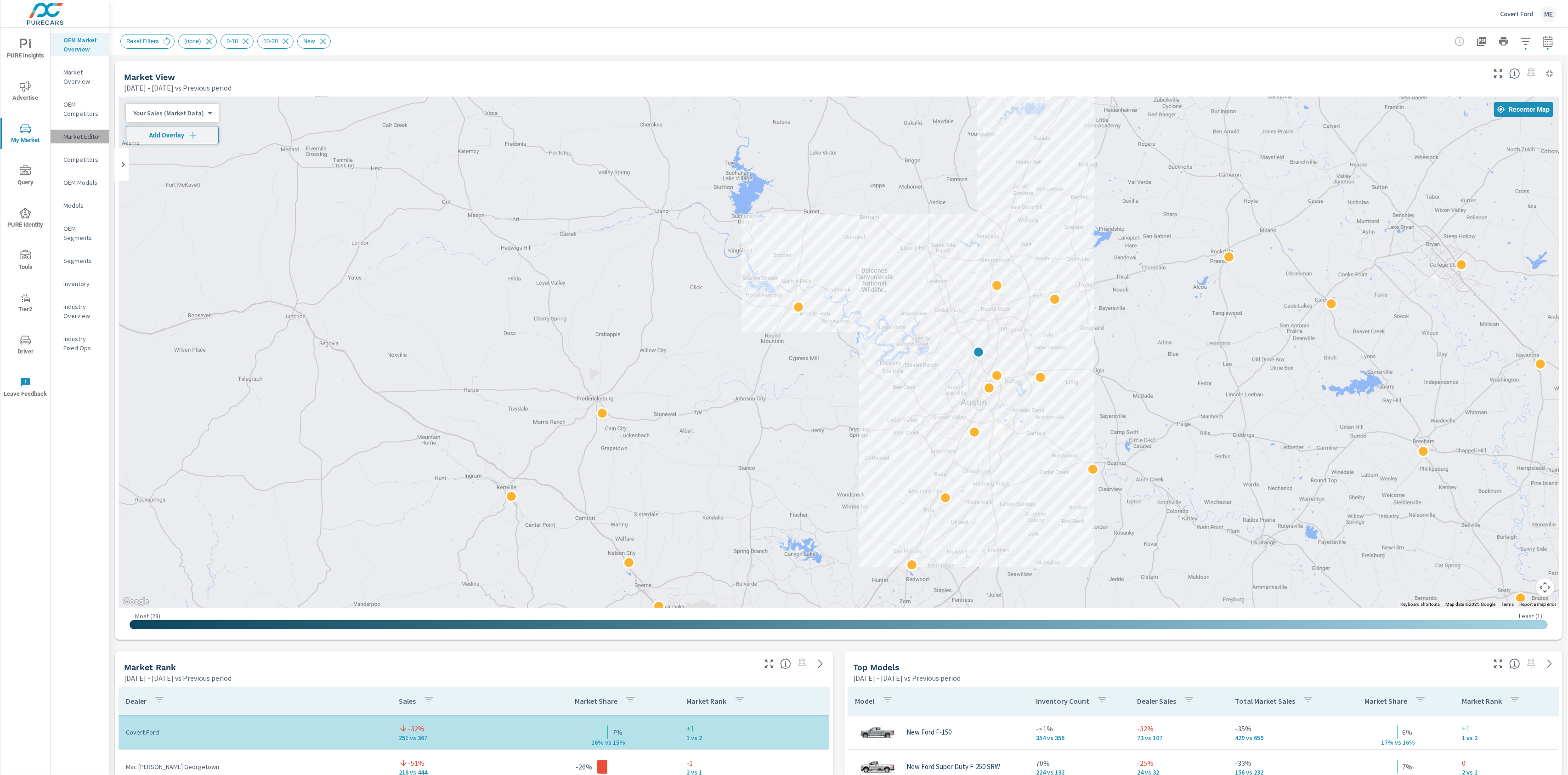
click at [77, 132] on p "Market Editor" at bounding box center [82, 136] width 38 height 9
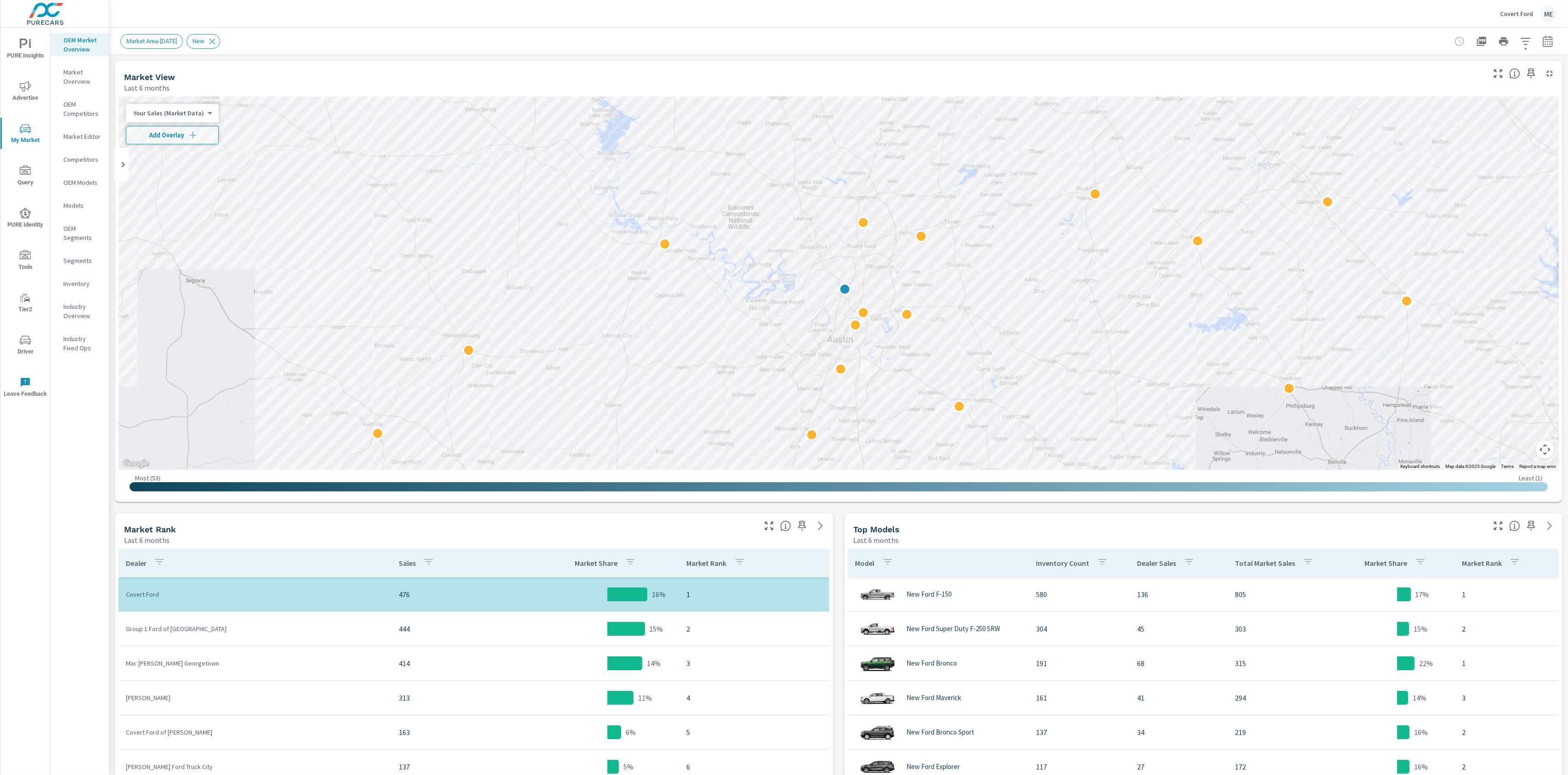
click at [1521, 38] on icon "button" at bounding box center [1526, 42] width 11 height 11
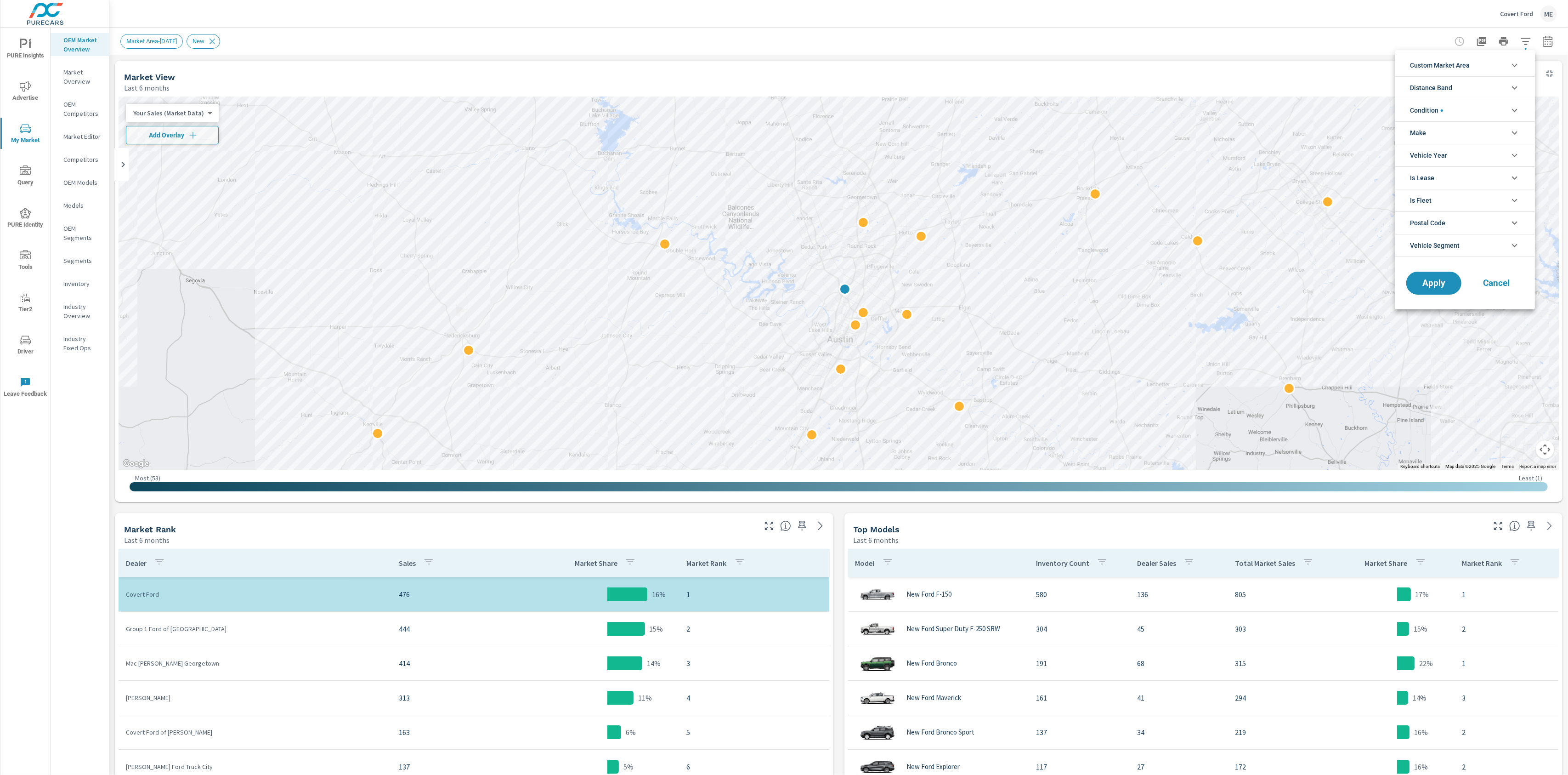
click at [1480, 65] on li "Custom Market Area" at bounding box center [1465, 65] width 140 height 22
click at [1459, 144] on li "Distance Band" at bounding box center [1465, 150] width 140 height 22
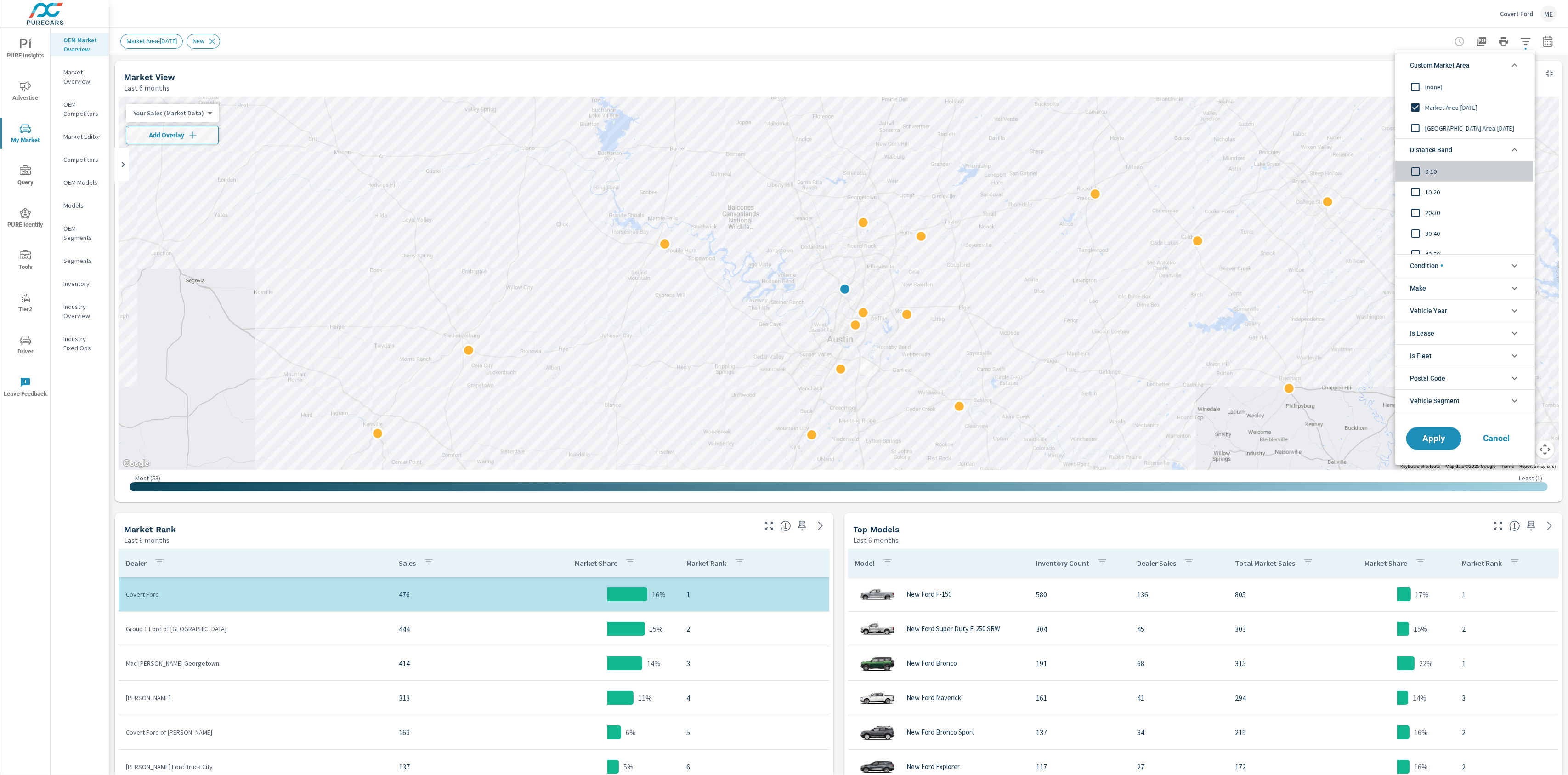
click at [1433, 171] on span "0-10" at bounding box center [1476, 171] width 101 height 11
click at [1428, 196] on span "10-20" at bounding box center [1476, 192] width 101 height 11
click at [1431, 218] on span "20-30" at bounding box center [1476, 213] width 101 height 11
click at [1441, 441] on span "Apply" at bounding box center [1434, 438] width 38 height 9
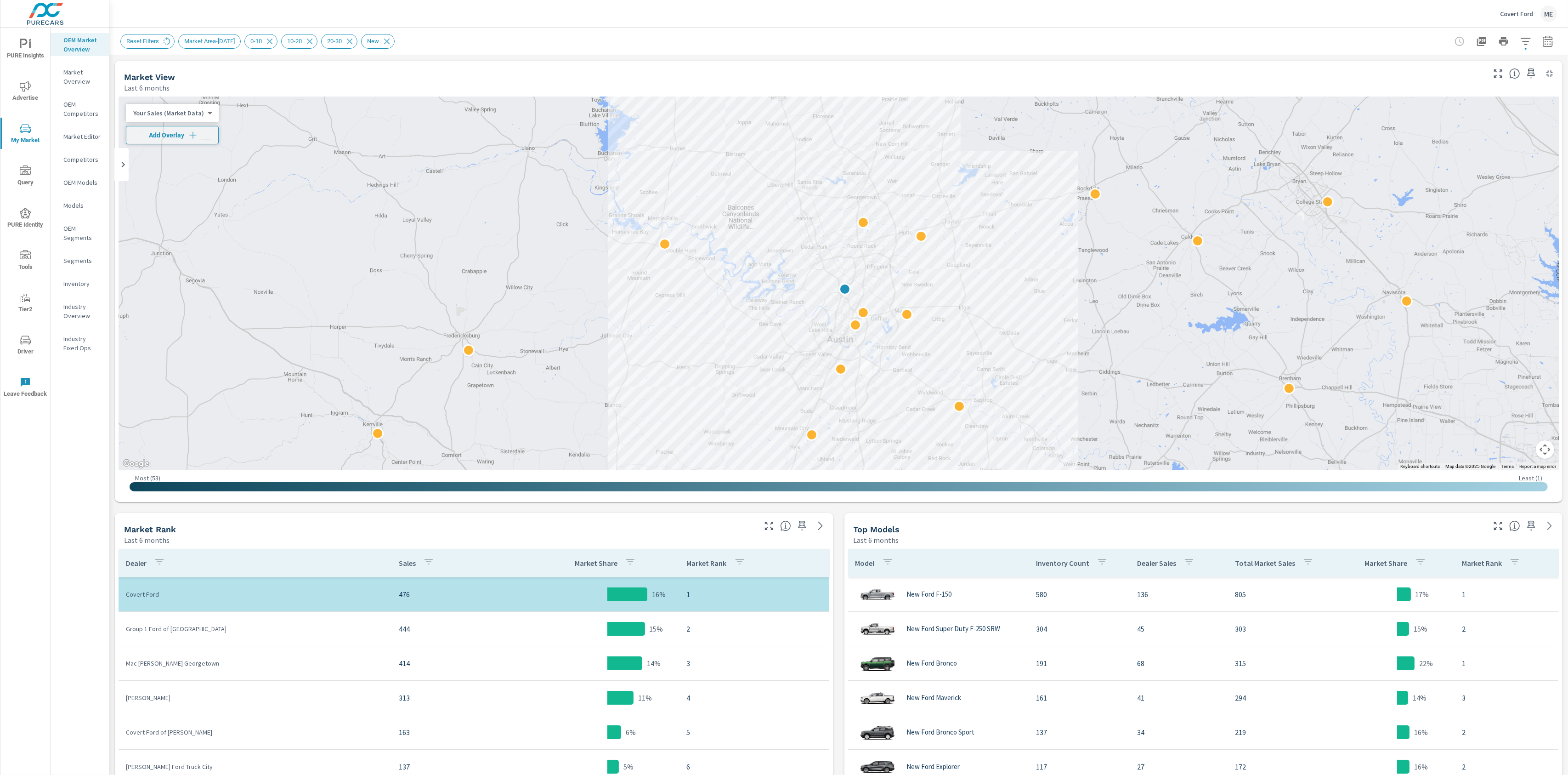
click at [843, 514] on div "Market View Last 6 months ← Move left → Move right ↑ Move up ↓ Move down + Zoom…" at bounding box center [839, 658] width 1459 height 1206
click at [80, 84] on p "Market Overview" at bounding box center [82, 77] width 38 height 19
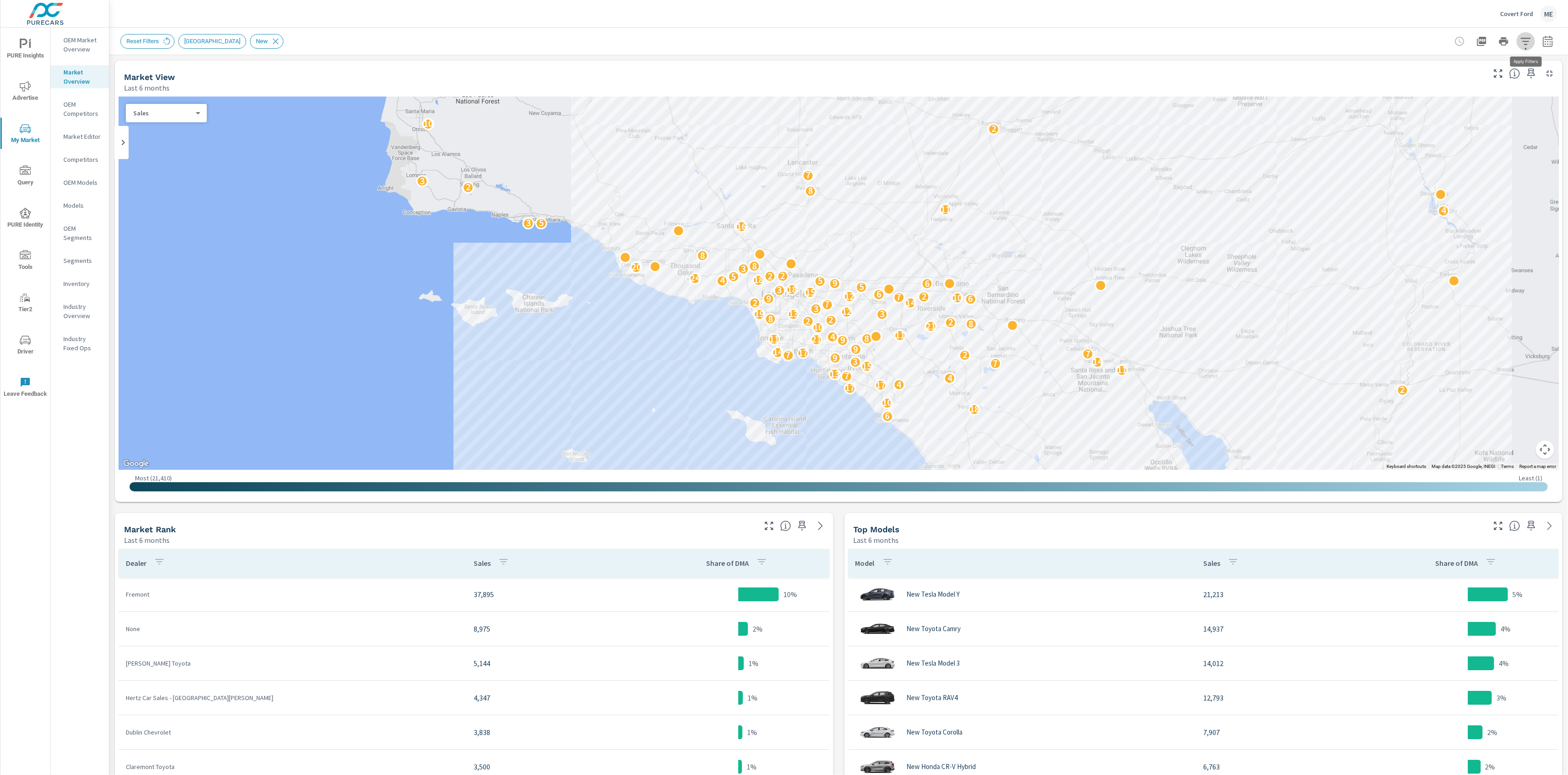
click at [1526, 40] on icon "button" at bounding box center [1526, 42] width 11 height 11
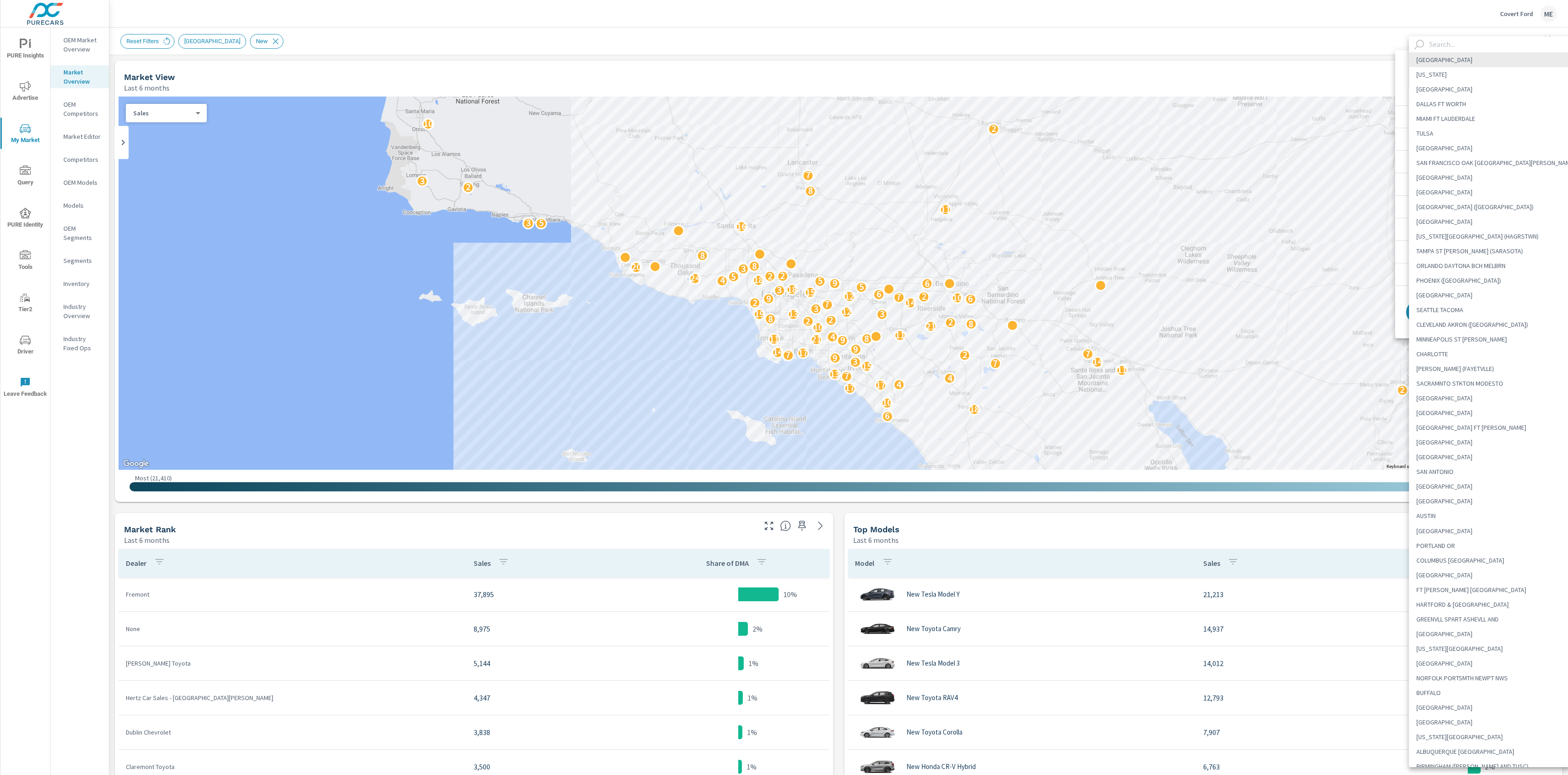
click at [1472, 71] on body "PURE Insights Advertise My Market Query PURE Identity Tools Tier2 Driver Leave …" at bounding box center [784, 388] width 1568 height 775
click at [1464, 46] on input "text" at bounding box center [1504, 44] width 157 height 16
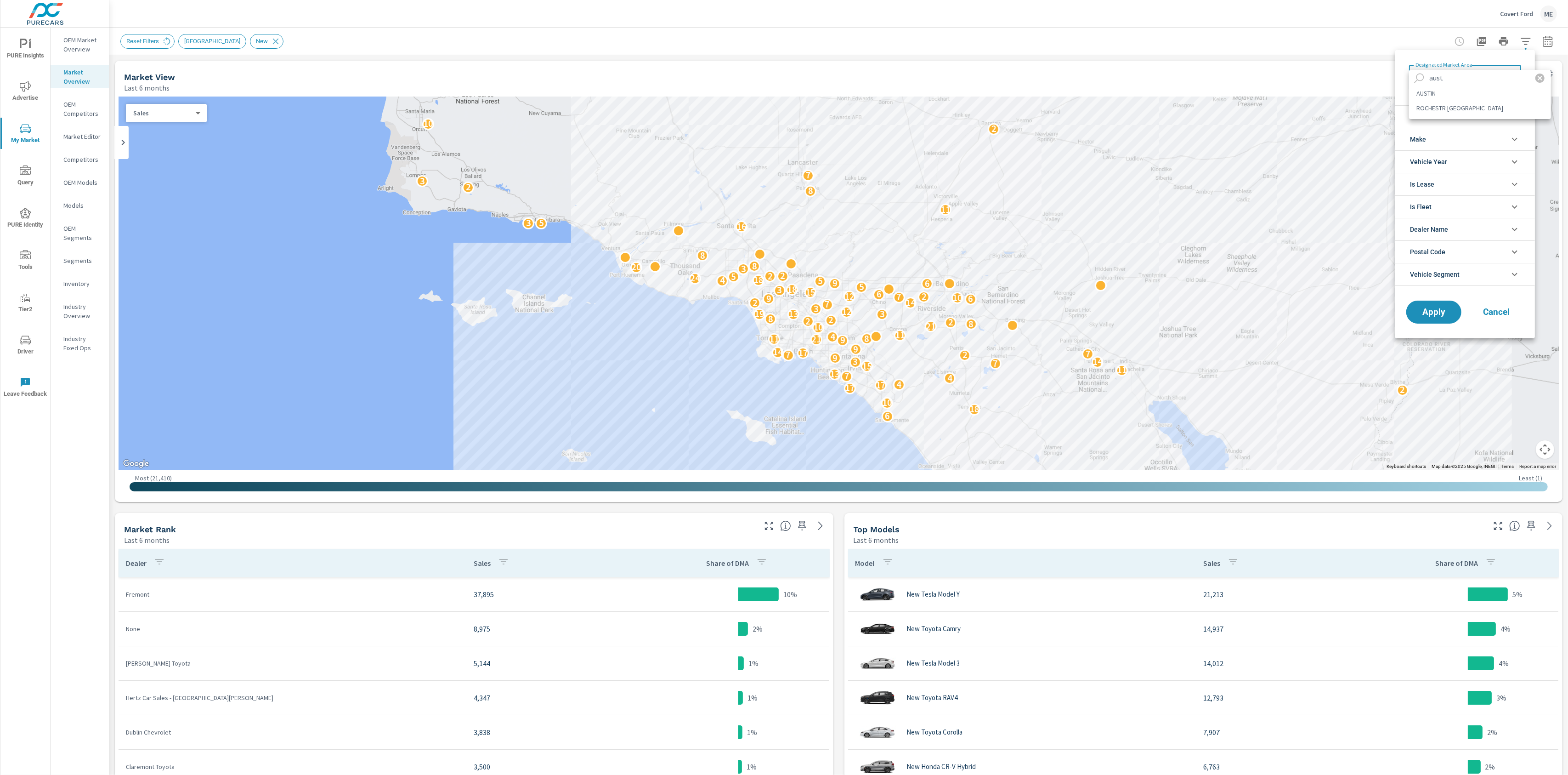
type input "aust"
click at [1438, 93] on li "AUSTIN" at bounding box center [1480, 93] width 142 height 15
type Area "AUSTIN"
click at [1440, 116] on span "Condition" at bounding box center [1426, 117] width 33 height 22
click at [1451, 178] on li "Make" at bounding box center [1465, 180] width 140 height 22
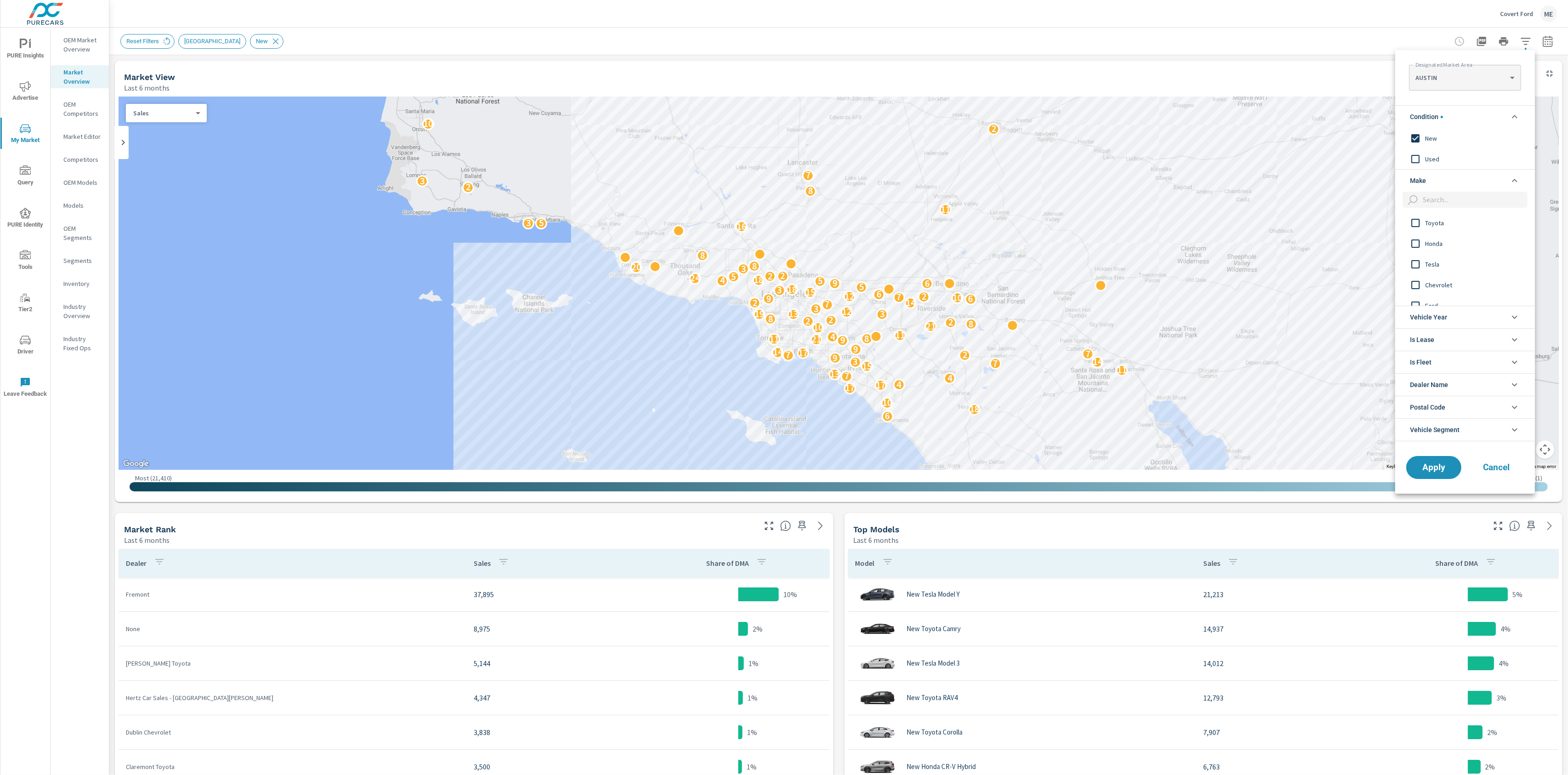
click at [1459, 434] on span "Vehicle Segment" at bounding box center [1435, 430] width 50 height 22
click at [1446, 445] on input "filter options" at bounding box center [1473, 449] width 109 height 16
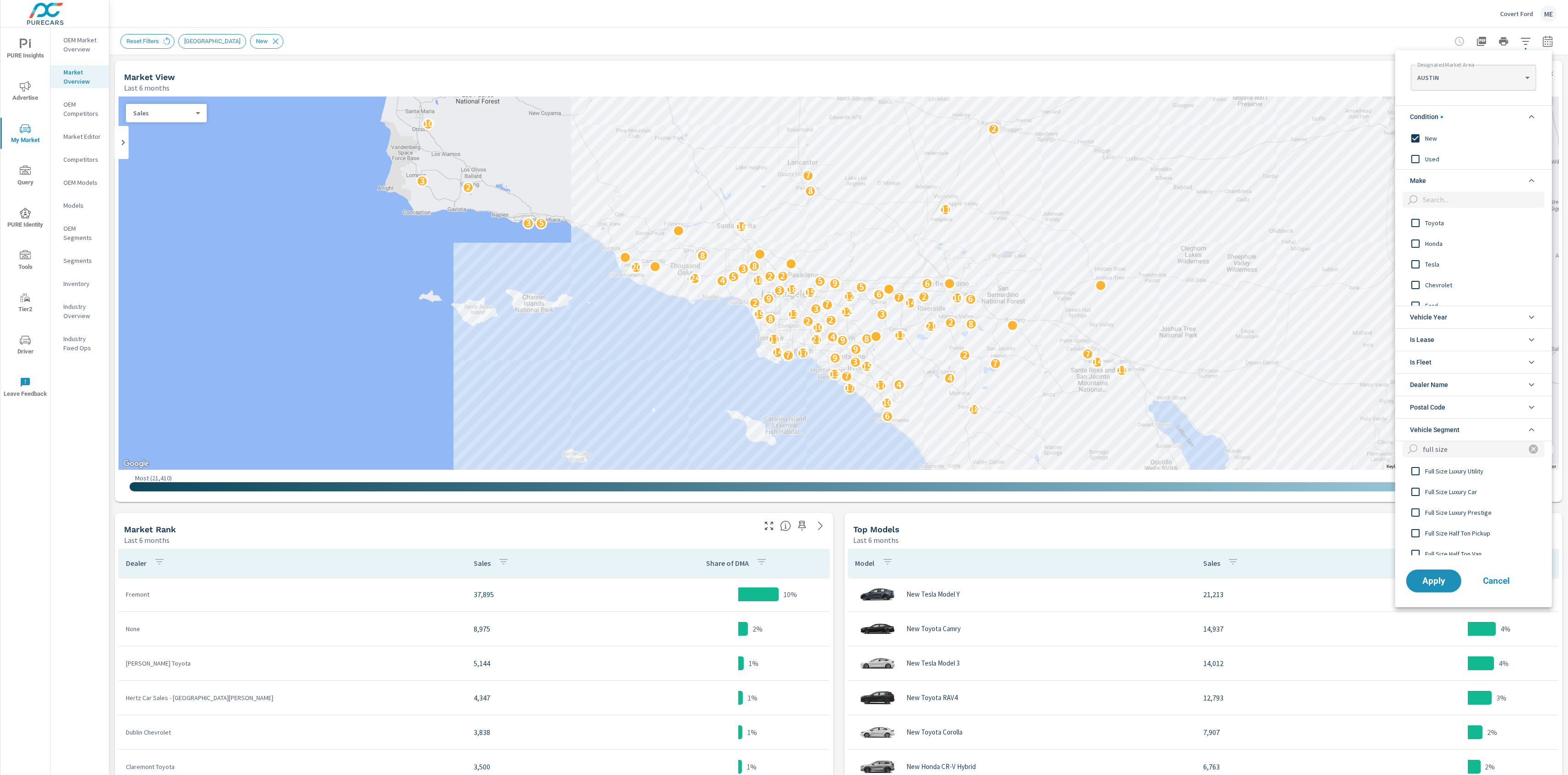
scroll to position [43, 0]
type input "full size"
click at [1471, 536] on span "Full Size Half Ton Pickup" at bounding box center [1476, 532] width 101 height 11
click at [1437, 584] on span "Apply" at bounding box center [1434, 581] width 38 height 9
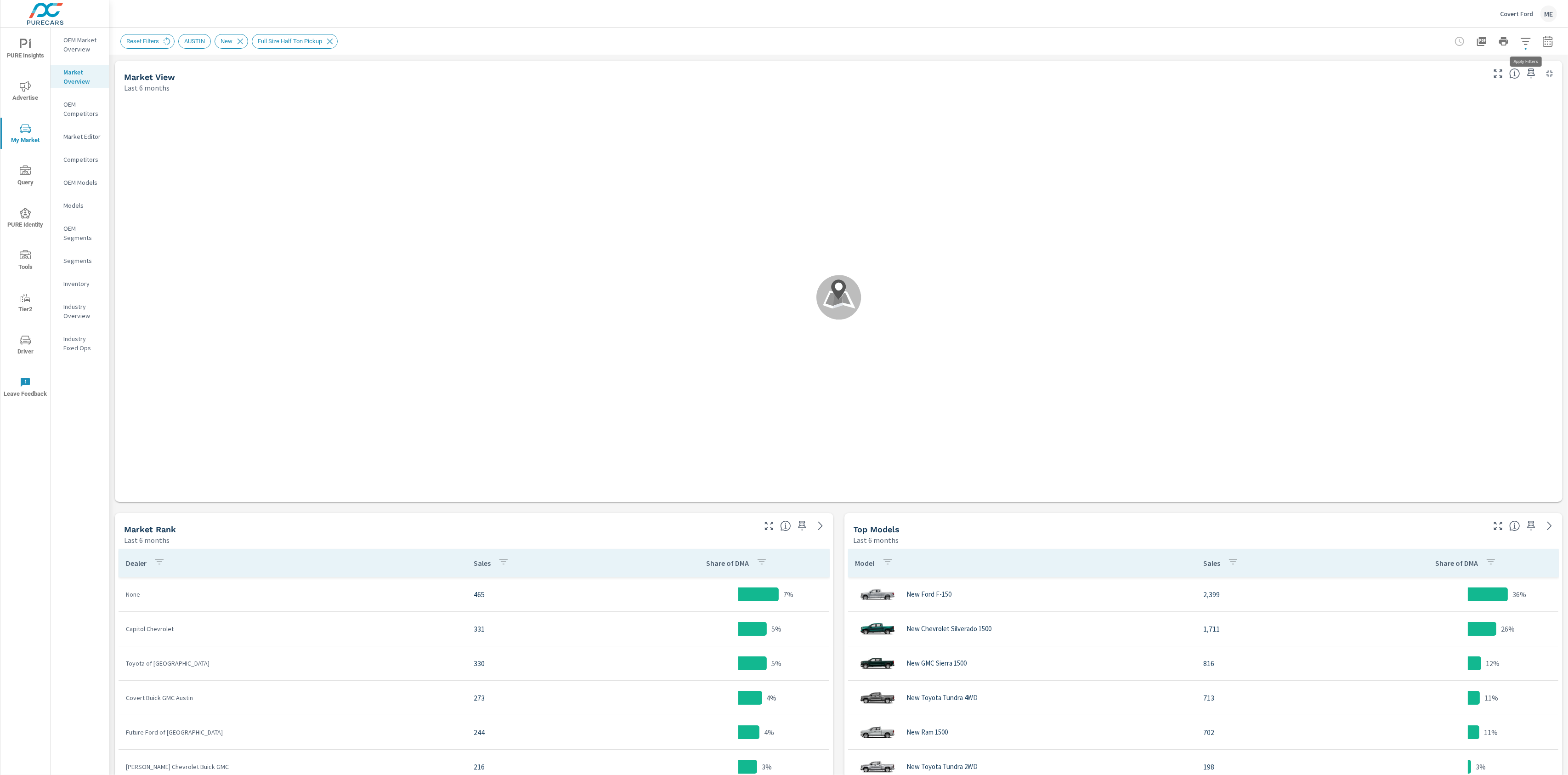
click at [1526, 40] on icon "button" at bounding box center [1526, 42] width 11 height 11
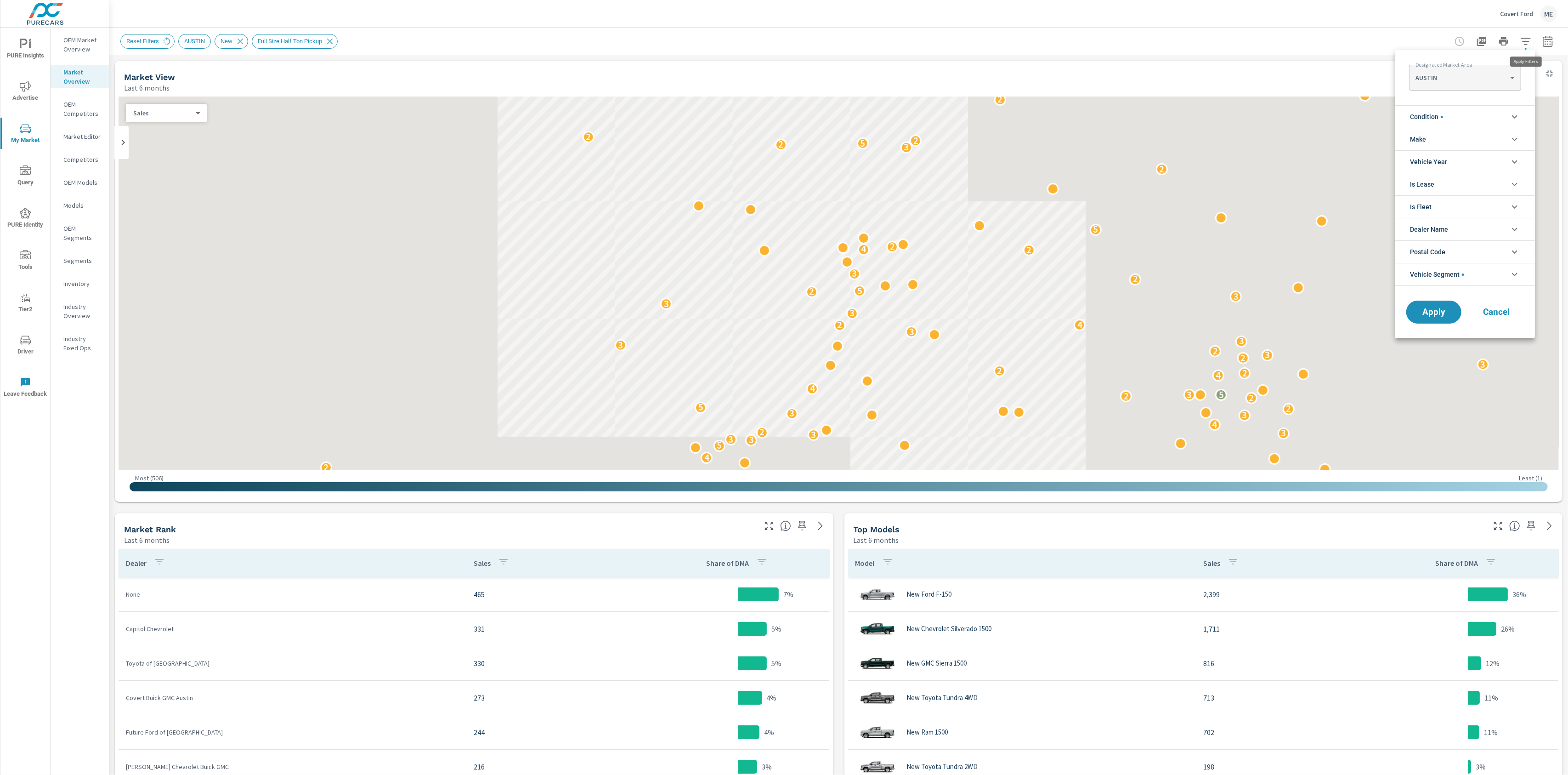
scroll to position [42, 0]
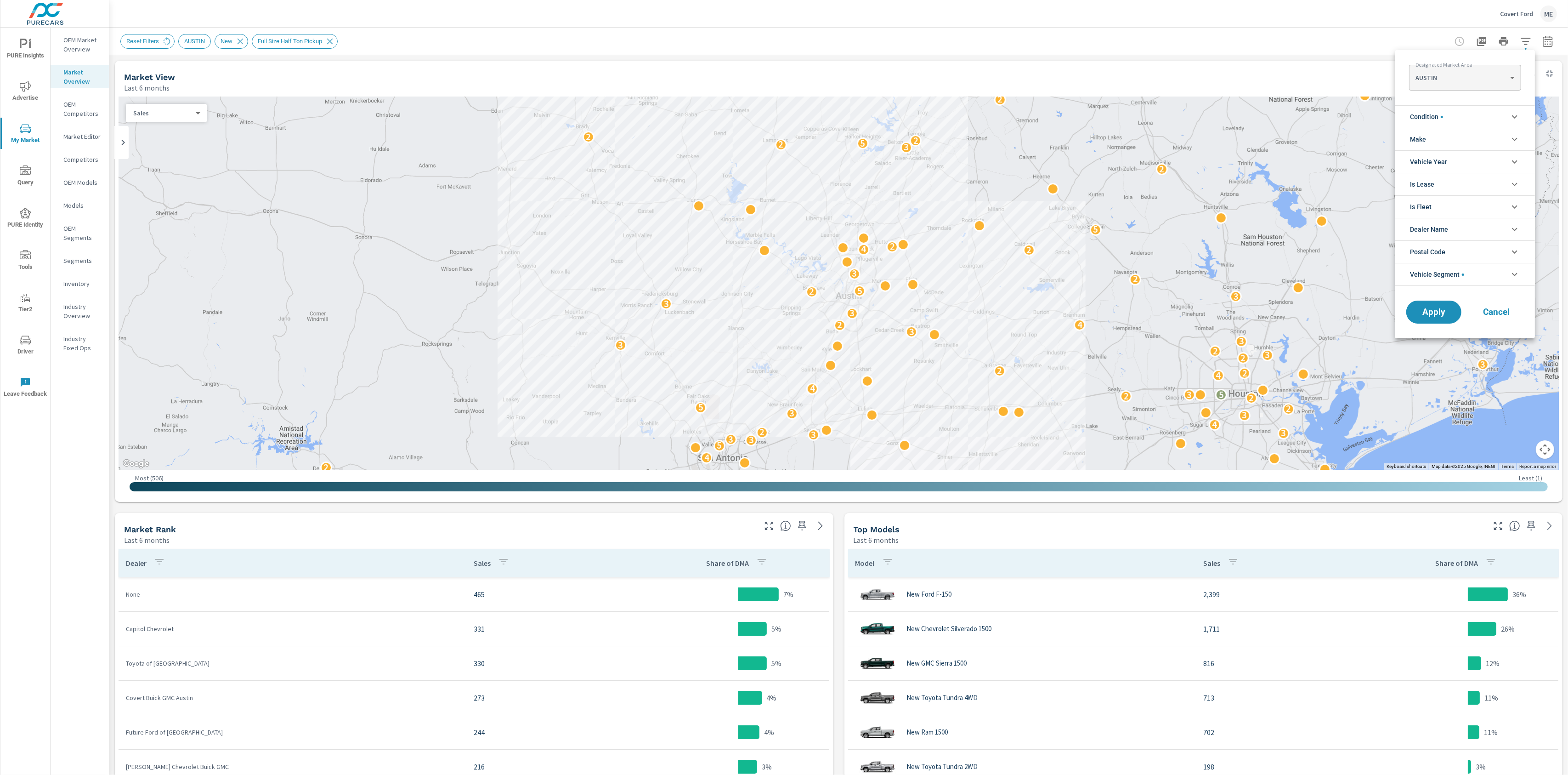
click at [1552, 35] on div at bounding box center [784, 388] width 1568 height 775
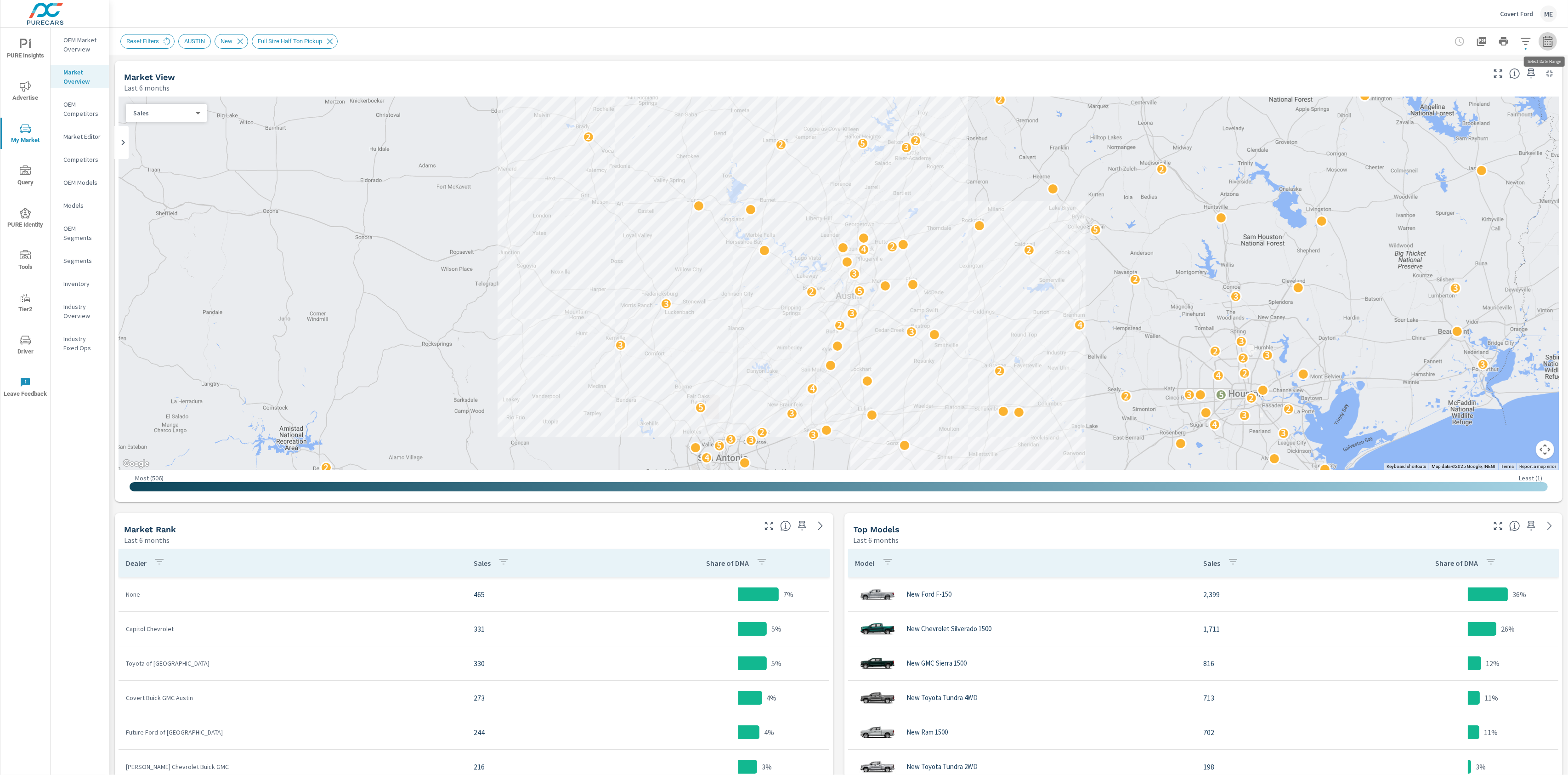
click at [1549, 43] on icon "button" at bounding box center [1548, 42] width 11 height 11
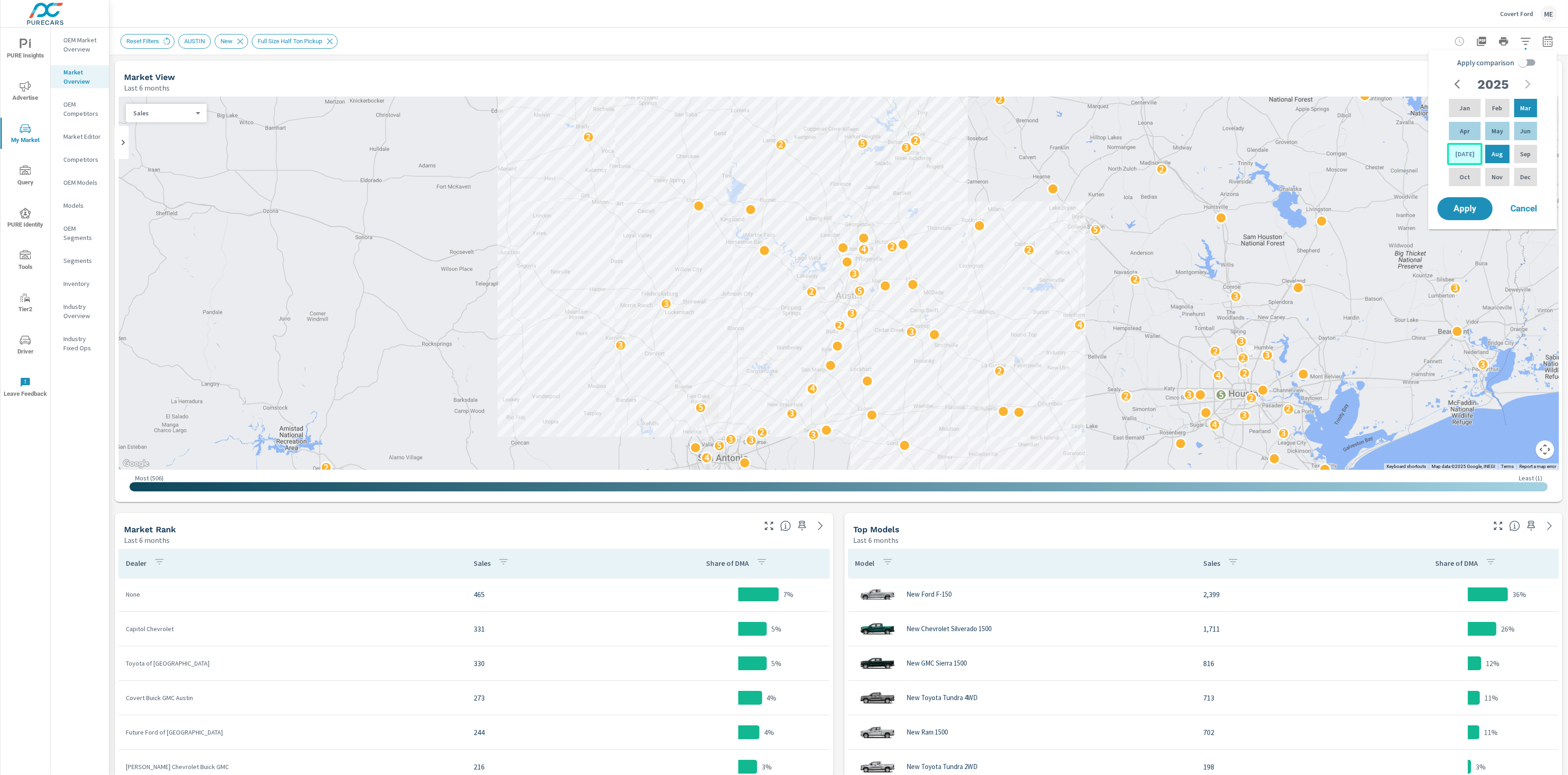
drag, startPoint x: 1524, startPoint y: 129, endPoint x: 1469, endPoint y: 153, distance: 60.0
click at [1523, 129] on p "Jun" at bounding box center [1525, 131] width 11 height 9
click at [1456, 159] on div "Jul" at bounding box center [1464, 154] width 35 height 22
click at [1497, 121] on div "May" at bounding box center [1497, 131] width 27 height 22
click at [1449, 165] on div "Jan Feb Mar Apr May Jun Jul Aug Sep Oct Nov Dec" at bounding box center [1493, 142] width 92 height 91
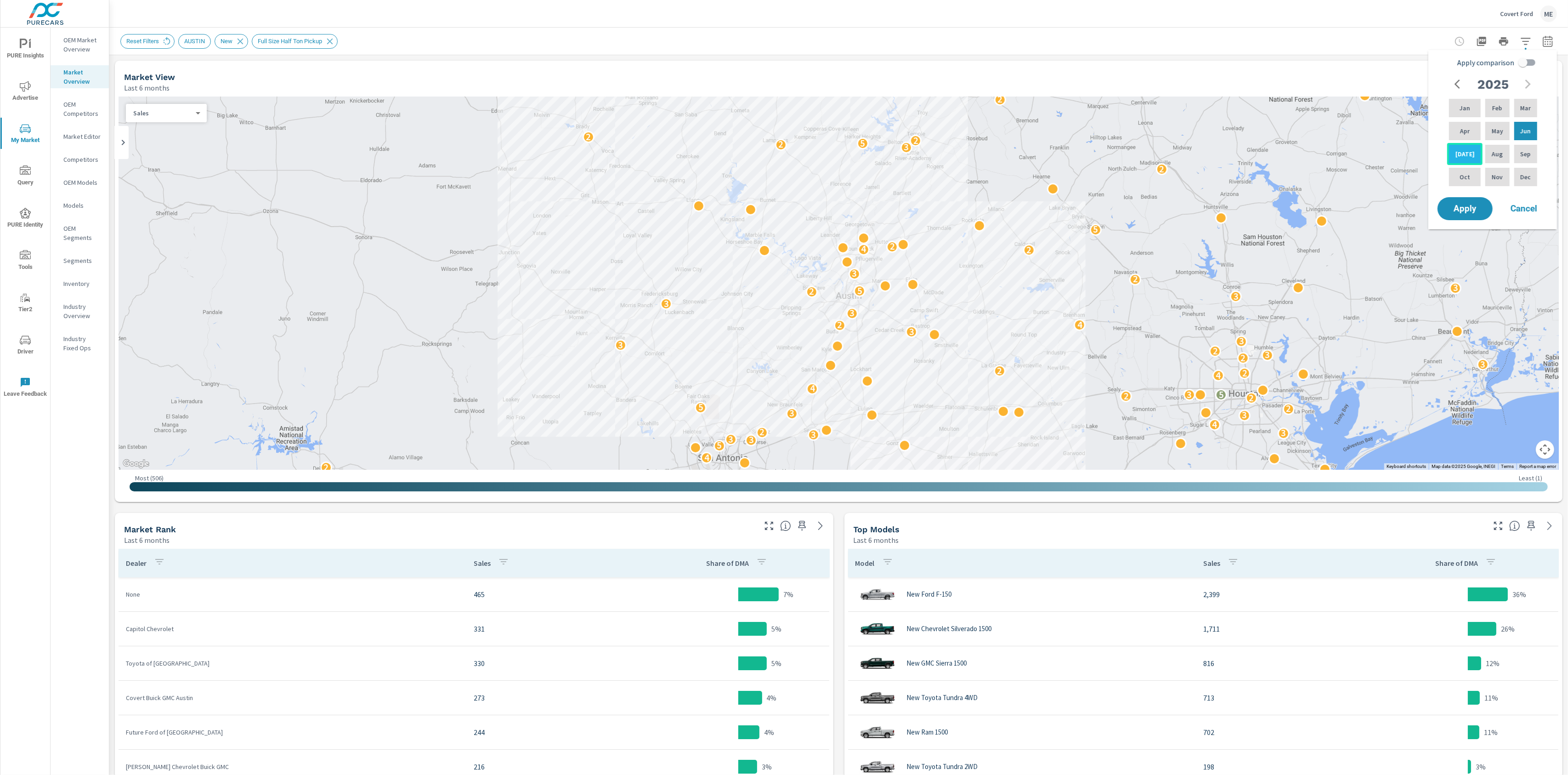
drag, startPoint x: 1499, startPoint y: 131, endPoint x: 1474, endPoint y: 148, distance: 30.2
click at [1498, 132] on div "May" at bounding box center [1497, 131] width 27 height 22
click at [1466, 157] on p "Jul" at bounding box center [1465, 154] width 19 height 9
click at [1521, 63] on input "Apply comparison" at bounding box center [1523, 63] width 52 height 17
checkbox input "true"
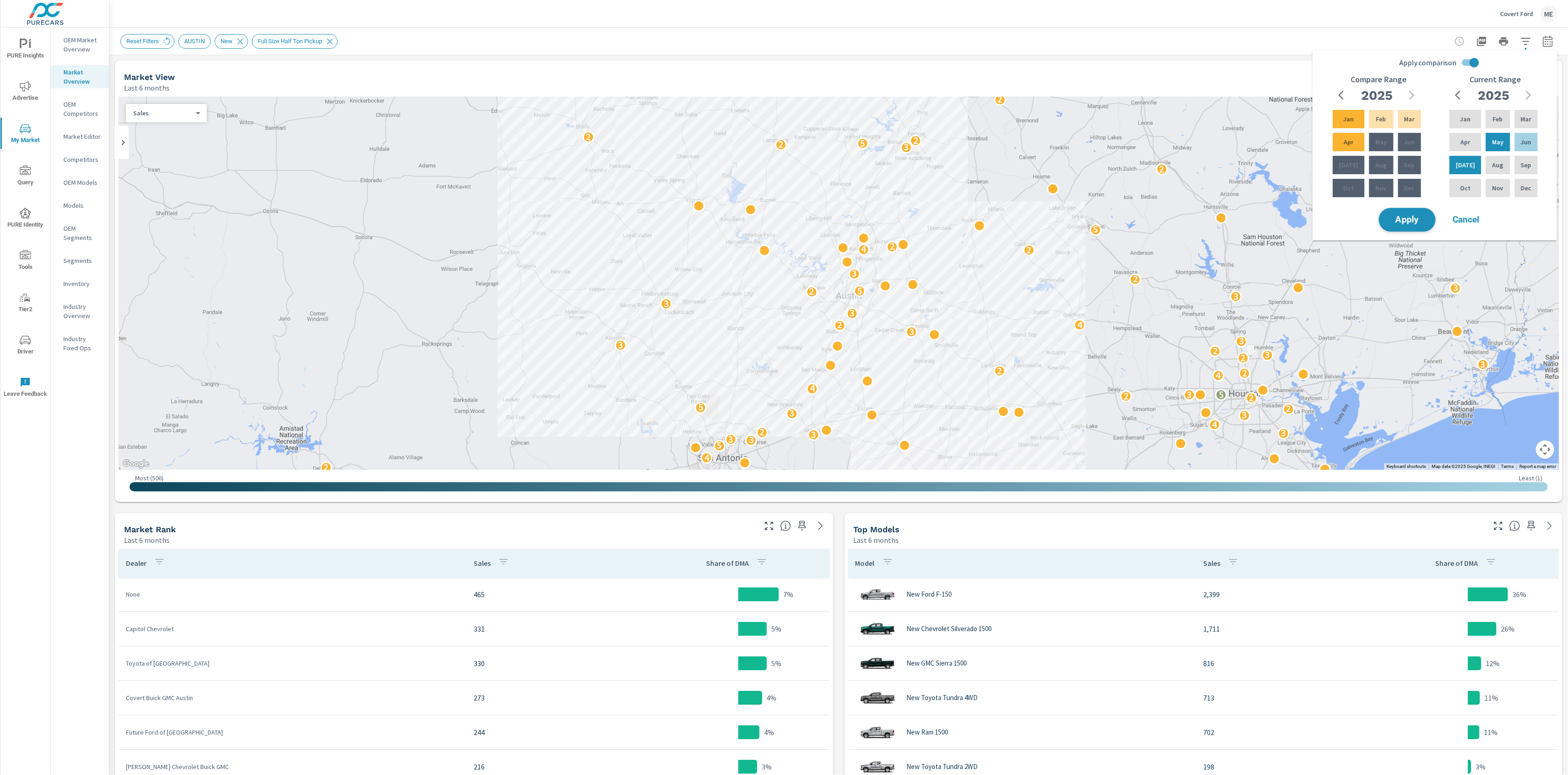
click at [1414, 223] on span "Apply" at bounding box center [1407, 220] width 38 height 9
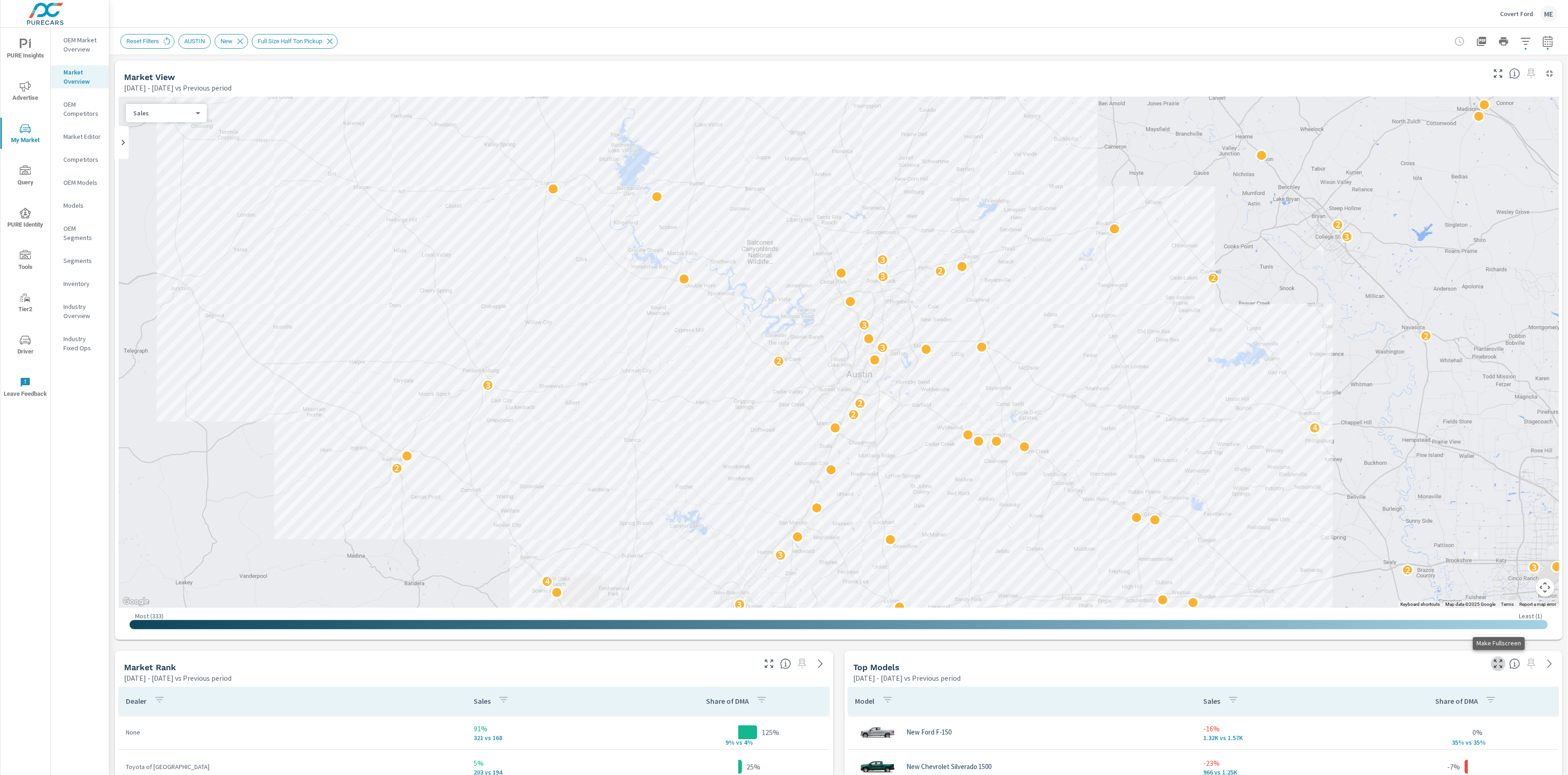
click at [1496, 659] on icon "button" at bounding box center [1498, 663] width 8 height 8
